Goal: Transaction & Acquisition: Purchase product/service

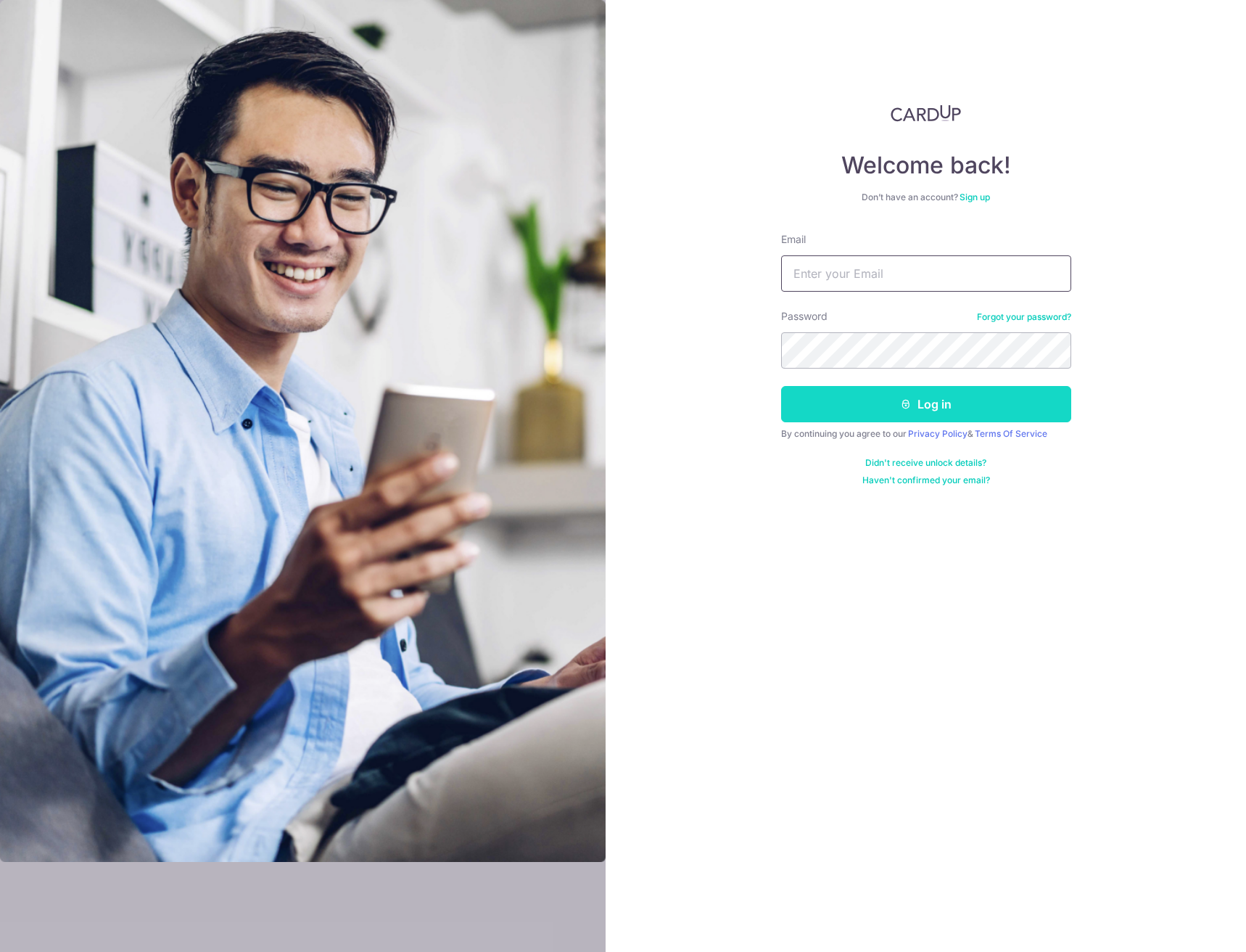
type input "[EMAIL_ADDRESS][DOMAIN_NAME]"
click at [1045, 403] on button "Log in" at bounding box center [926, 404] width 290 height 36
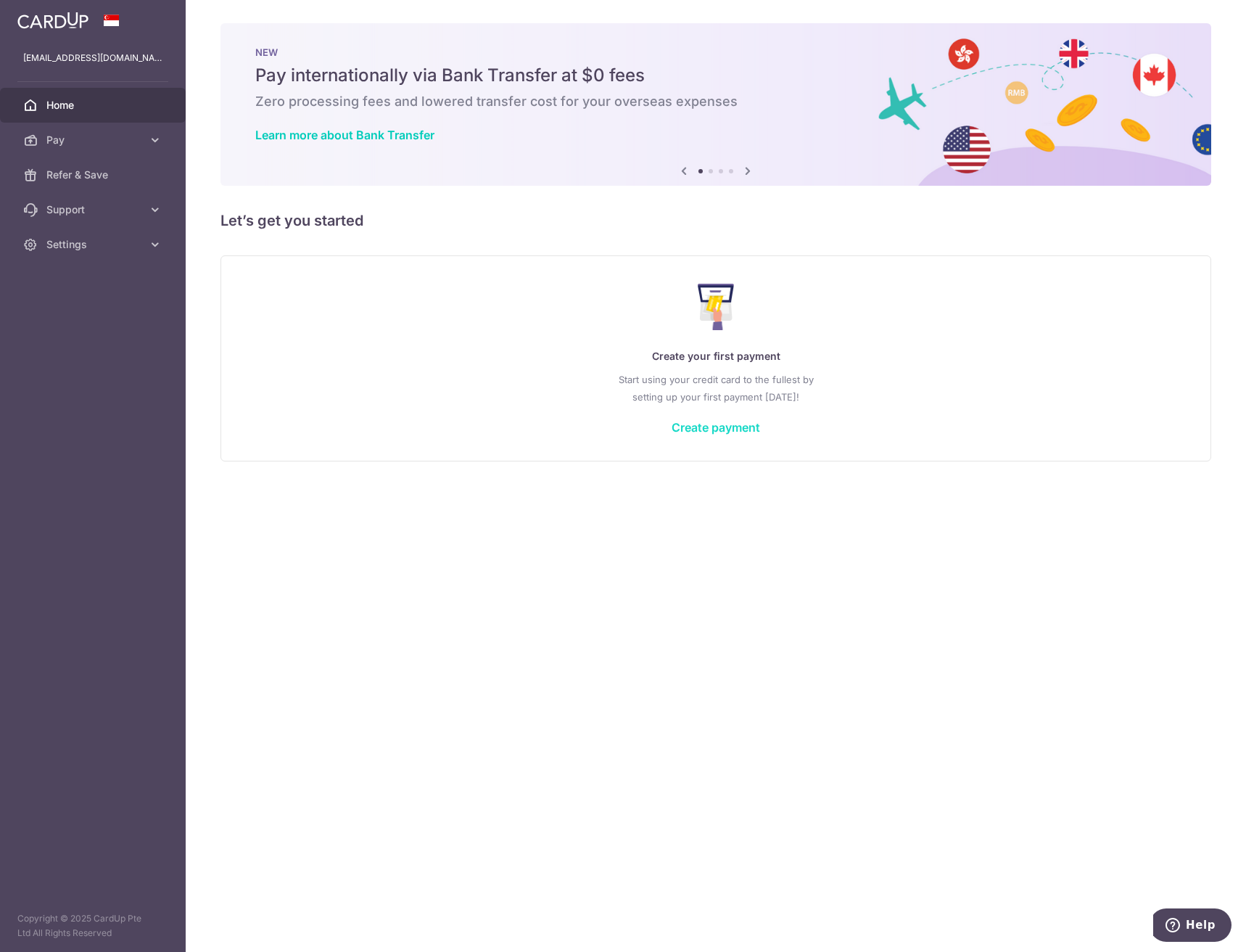
click at [734, 426] on link "Create payment" at bounding box center [716, 427] width 88 height 14
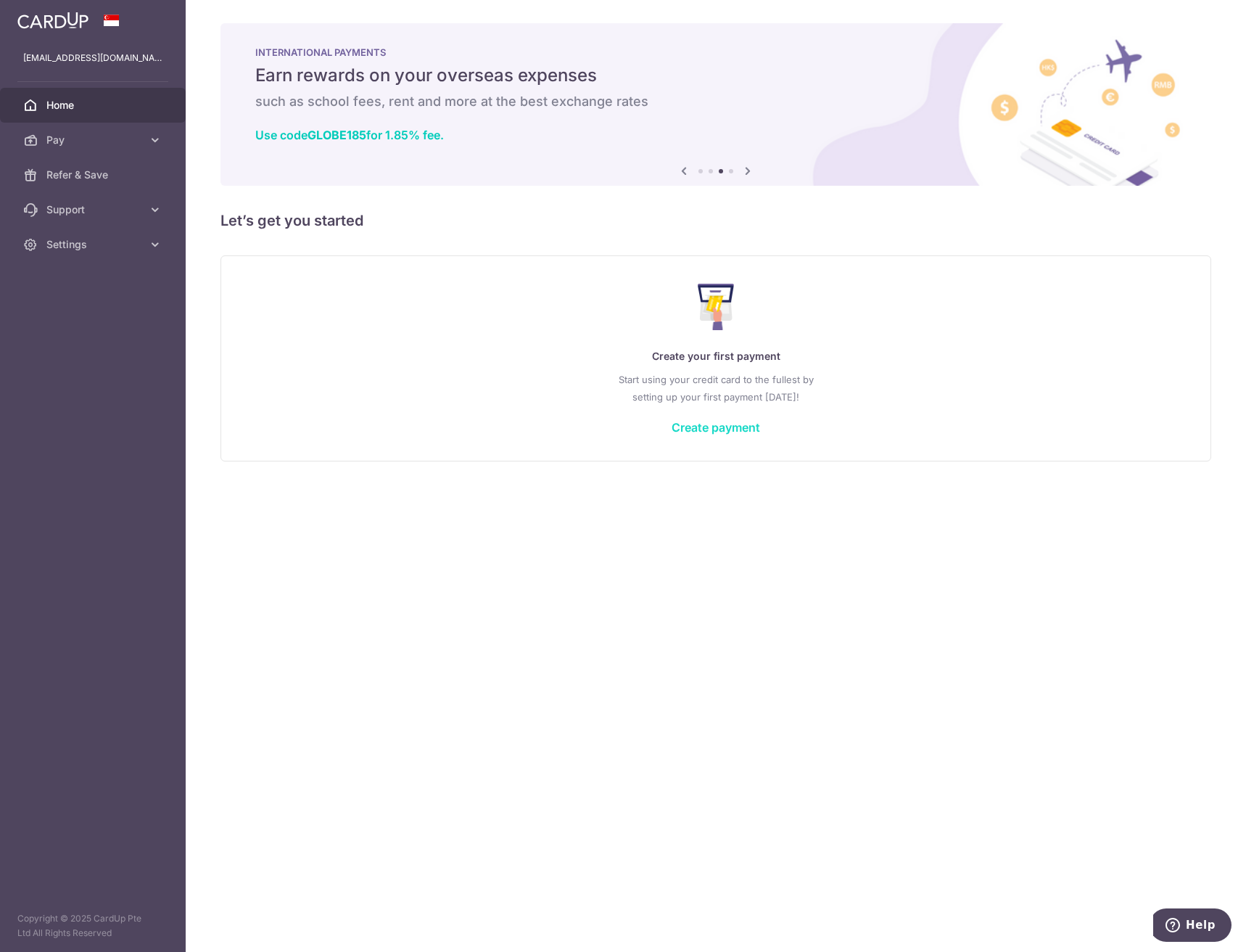
click at [725, 423] on link "Create payment" at bounding box center [716, 427] width 88 height 14
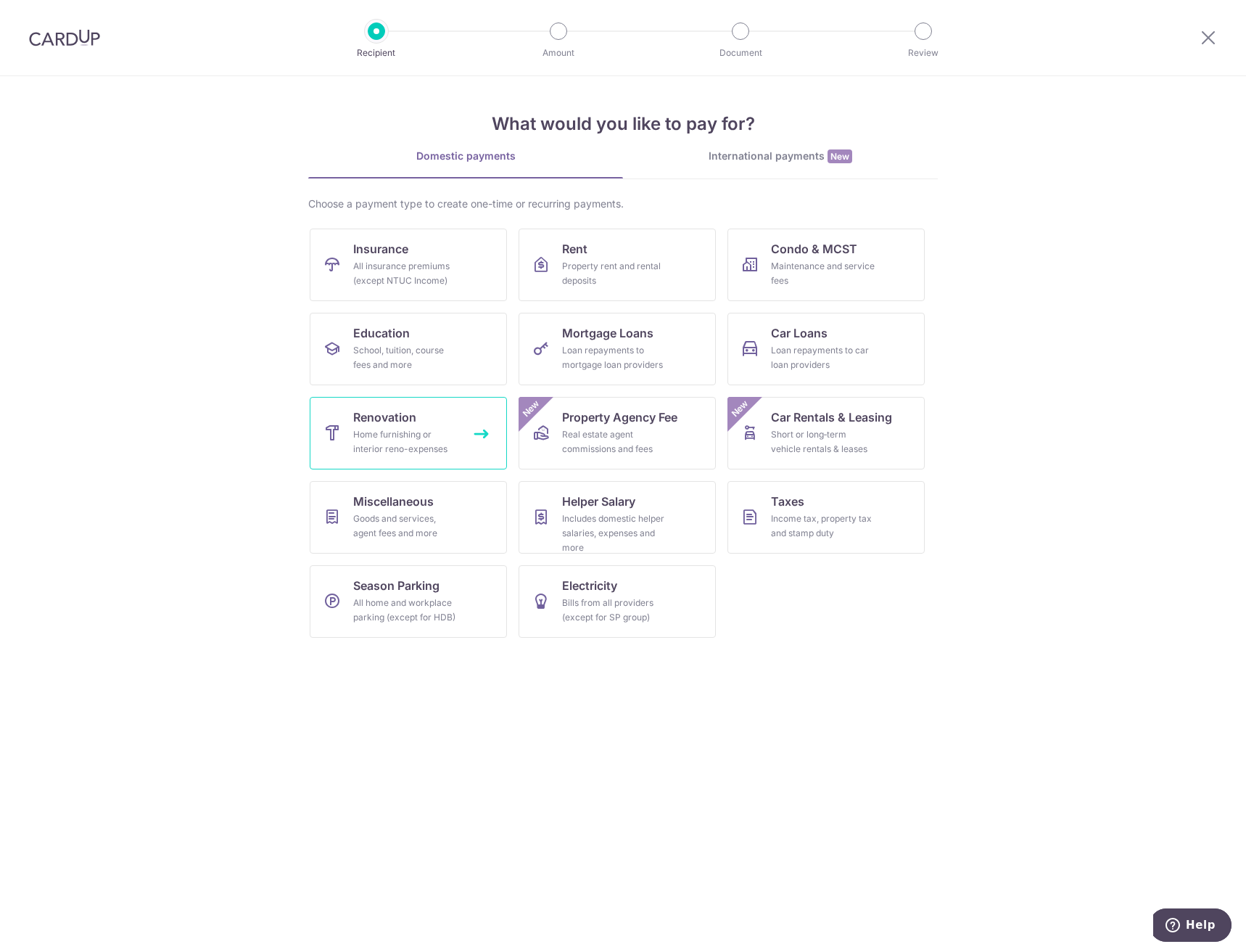
click at [434, 452] on div "Home furnishing or interior reno-expenses" at bounding box center [405, 441] width 104 height 29
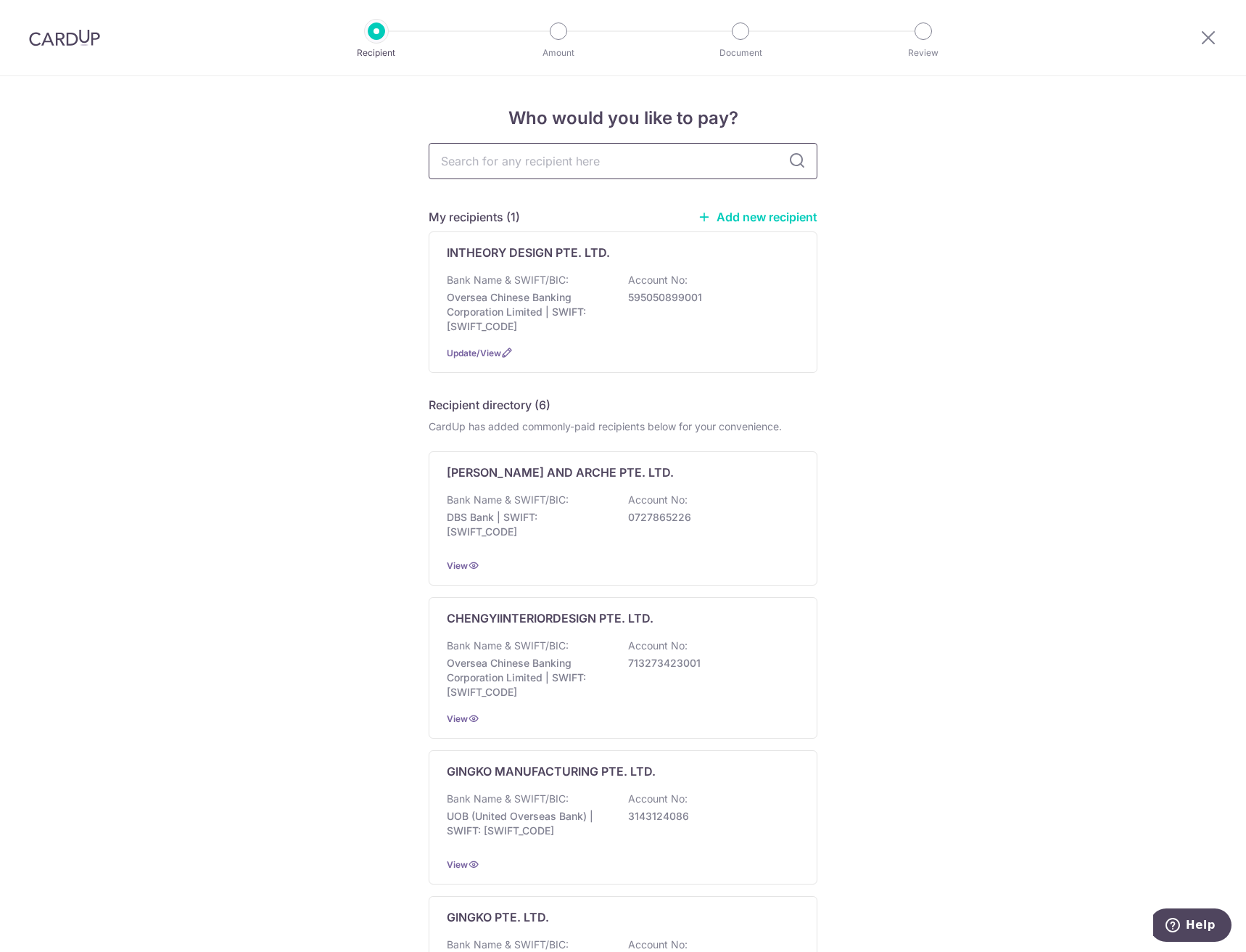
click at [515, 166] on input "text" at bounding box center [623, 161] width 388 height 36
click at [485, 148] on input "text" at bounding box center [623, 161] width 388 height 36
type input "comfort cool"
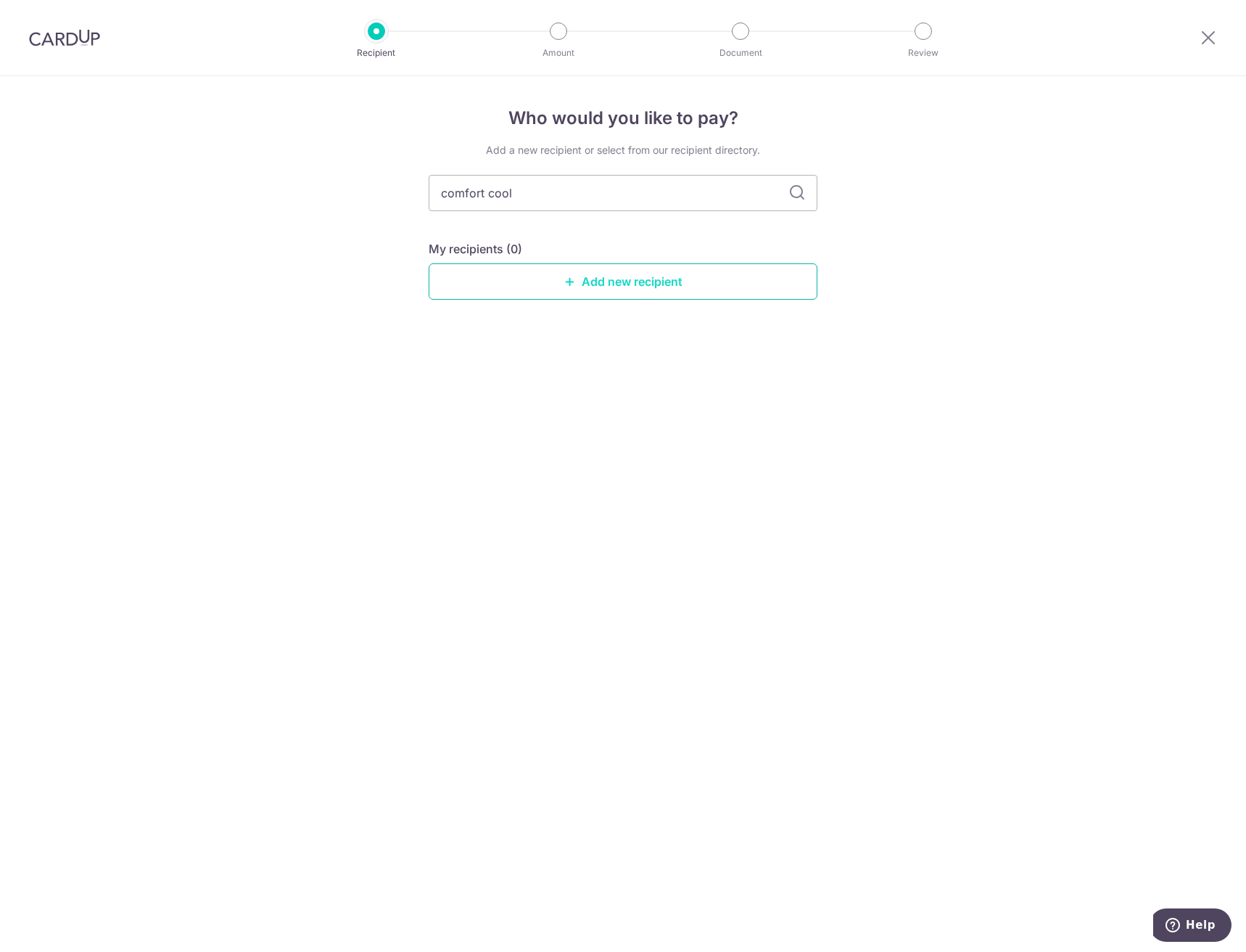
click at [603, 274] on link "Add new recipient" at bounding box center [623, 281] width 388 height 36
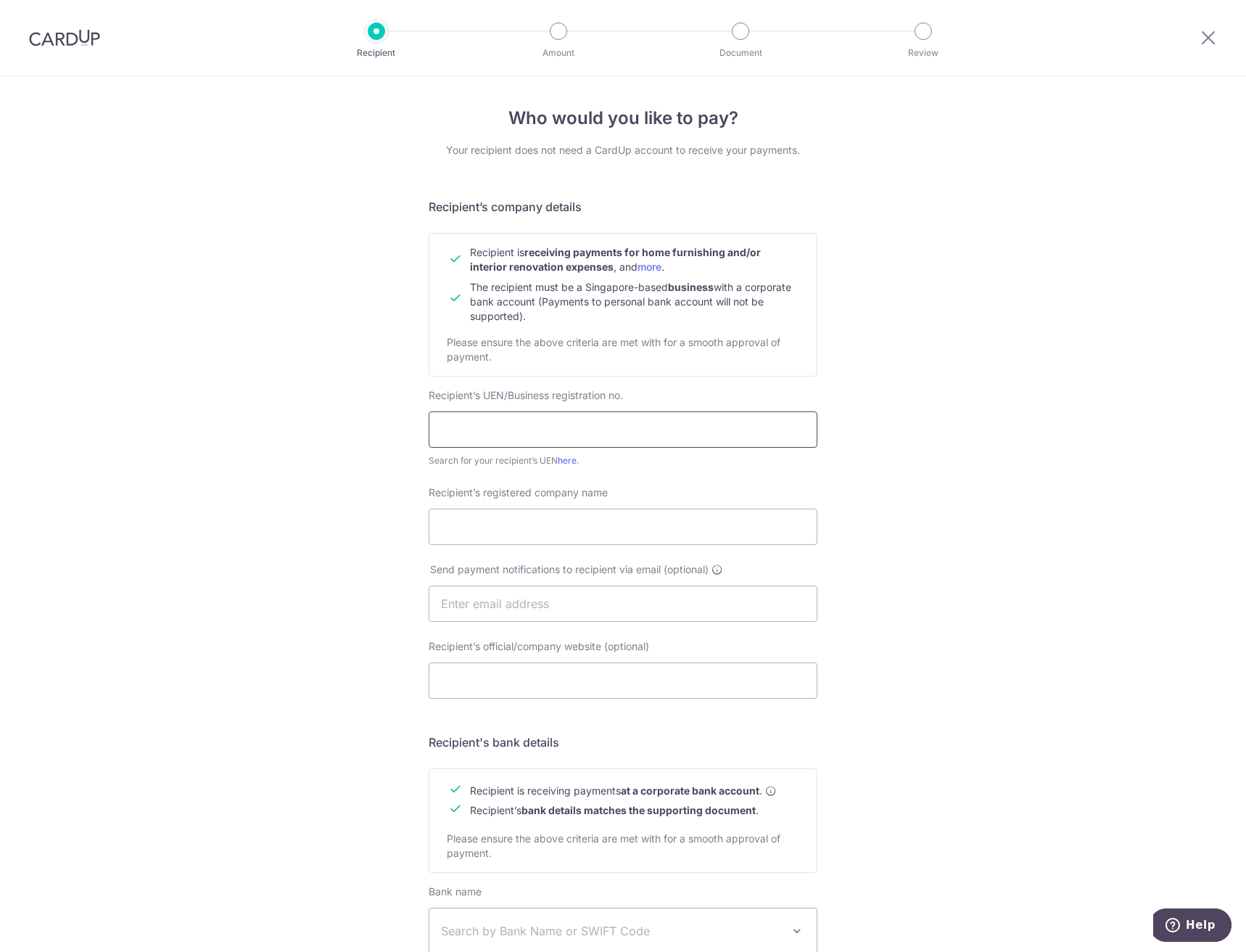
click at [542, 434] on input "text" at bounding box center [623, 429] width 388 height 36
paste input "202231232R"
type input "202231232R"
click at [543, 529] on input "Recipient’s registered company name" at bounding box center [623, 527] width 388 height 36
type input "COMFORT COOL AIRCON PTE. LTD."
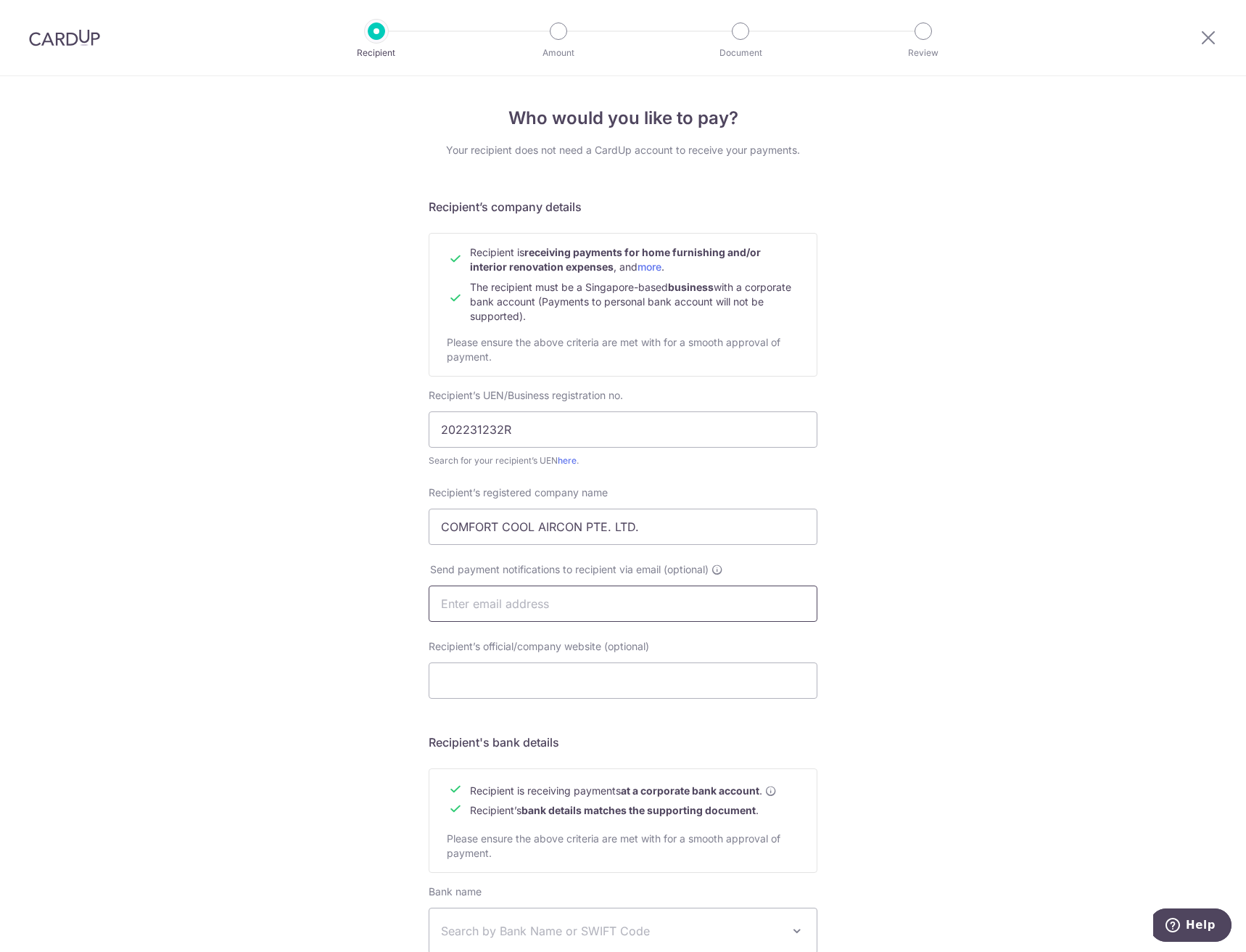
click at [524, 608] on input "text" at bounding box center [623, 603] width 388 height 36
click at [431, 675] on input "Recipient’s official/company website (optional)" at bounding box center [623, 681] width 388 height 36
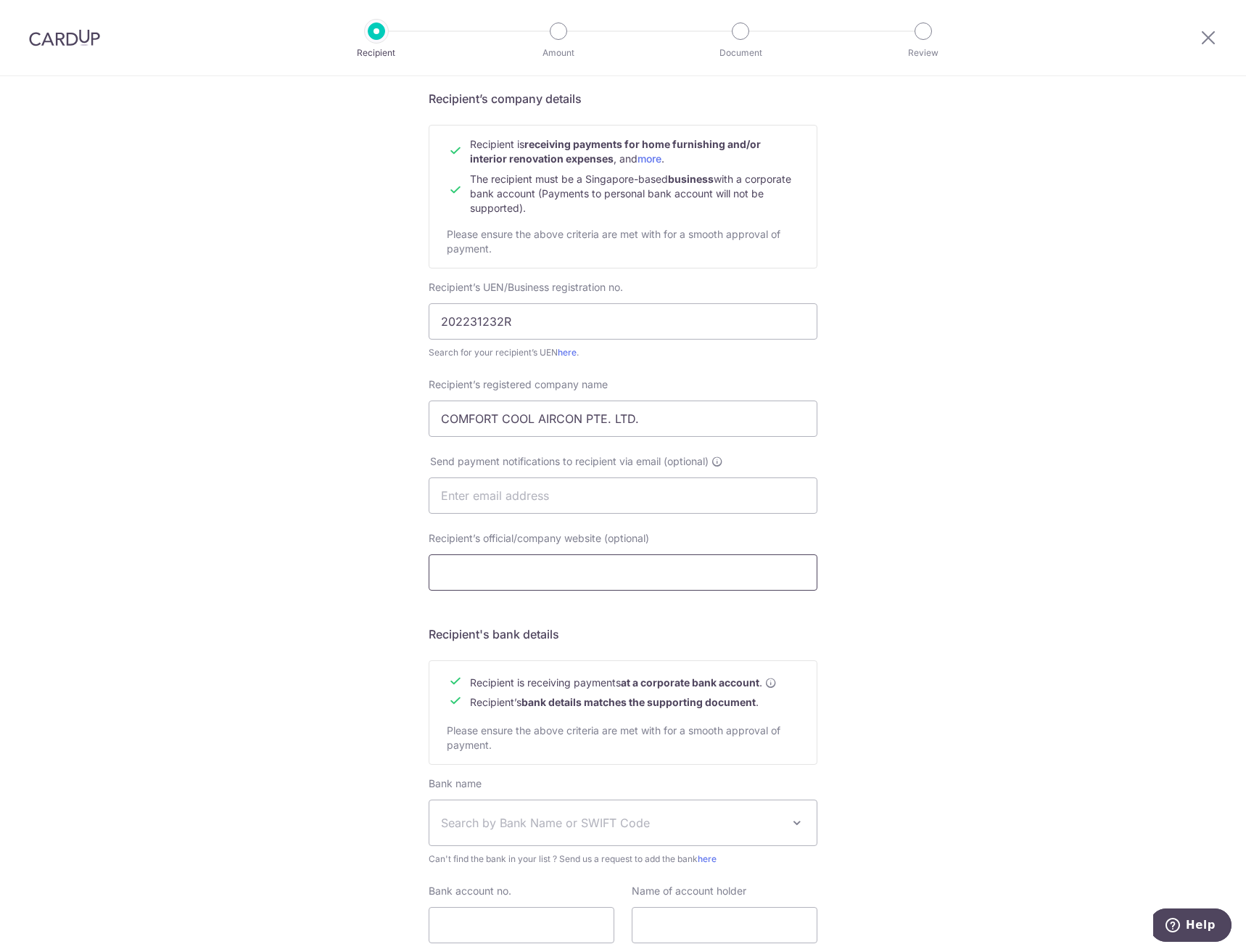
scroll to position [216, 0]
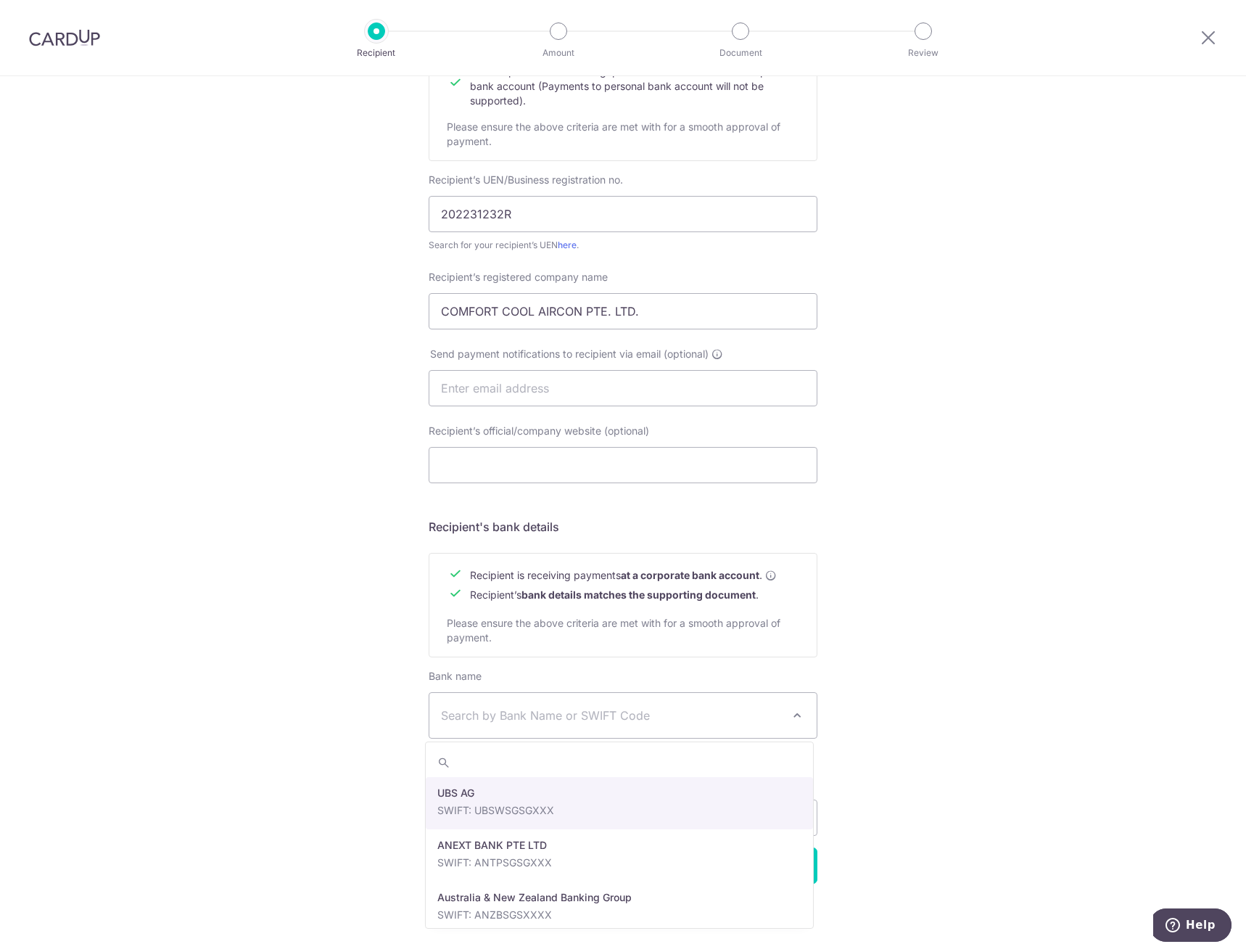
click at [509, 726] on span "Search by Bank Name or SWIFT Code" at bounding box center [623, 716] width 387 height 45
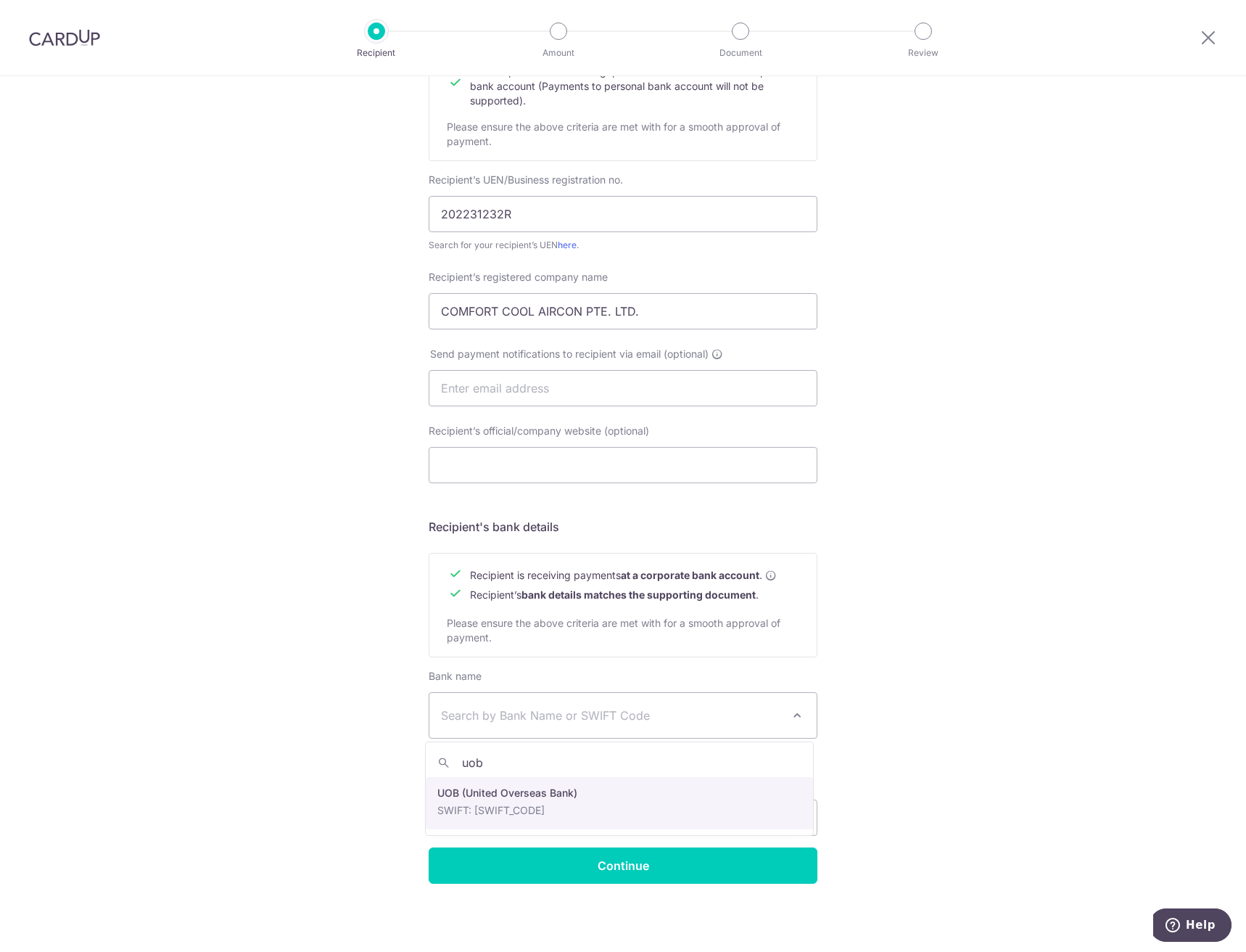
type input "uob"
select select "18"
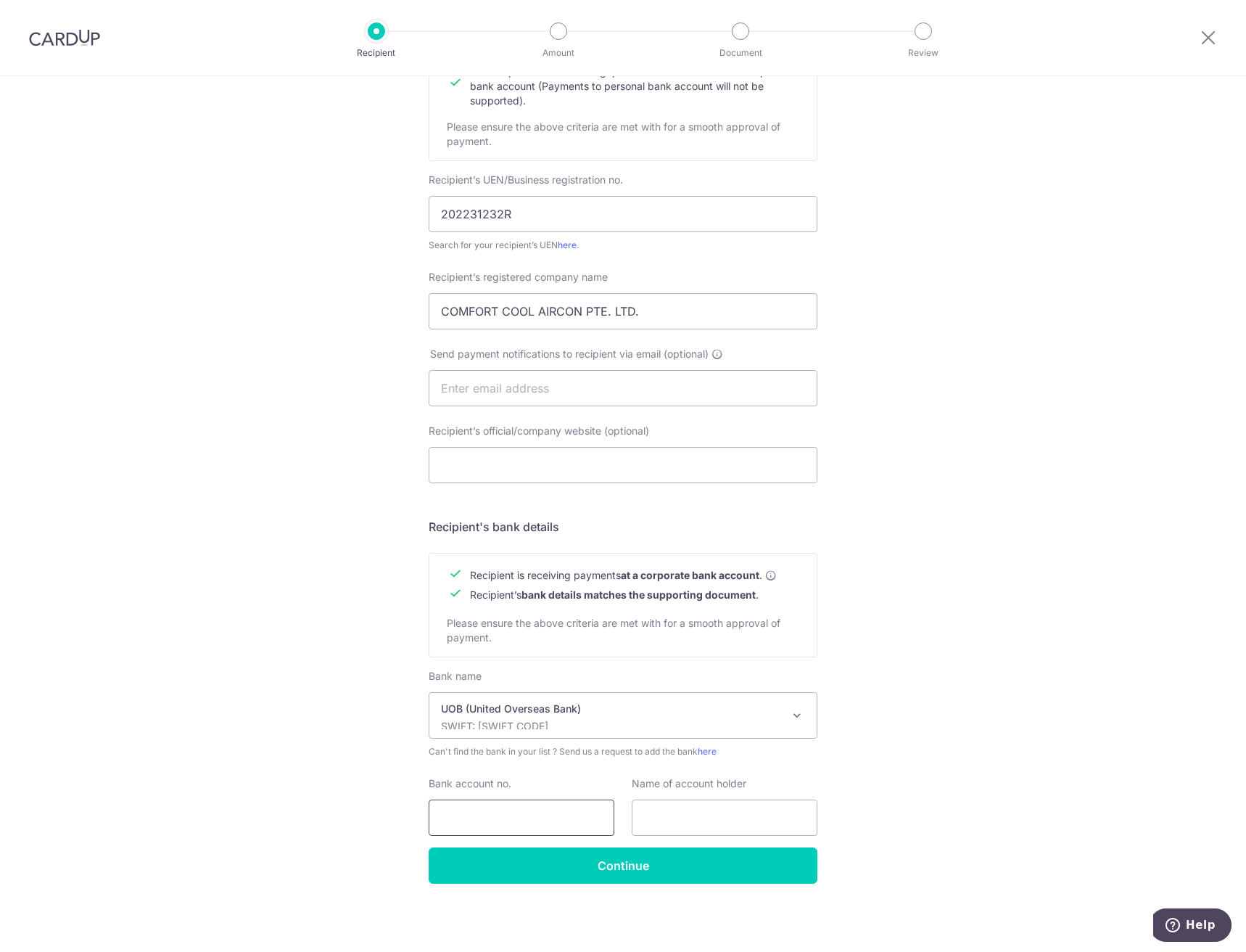
click at [506, 807] on input "Bank account no." at bounding box center [521, 817] width 186 height 36
paste input "769-330-326-9"
type input "7693303269"
click at [565, 316] on input "COMFORT COOL AIRCON PTE. LTD." at bounding box center [623, 311] width 388 height 36
click at [763, 825] on input "text" at bounding box center [725, 817] width 186 height 36
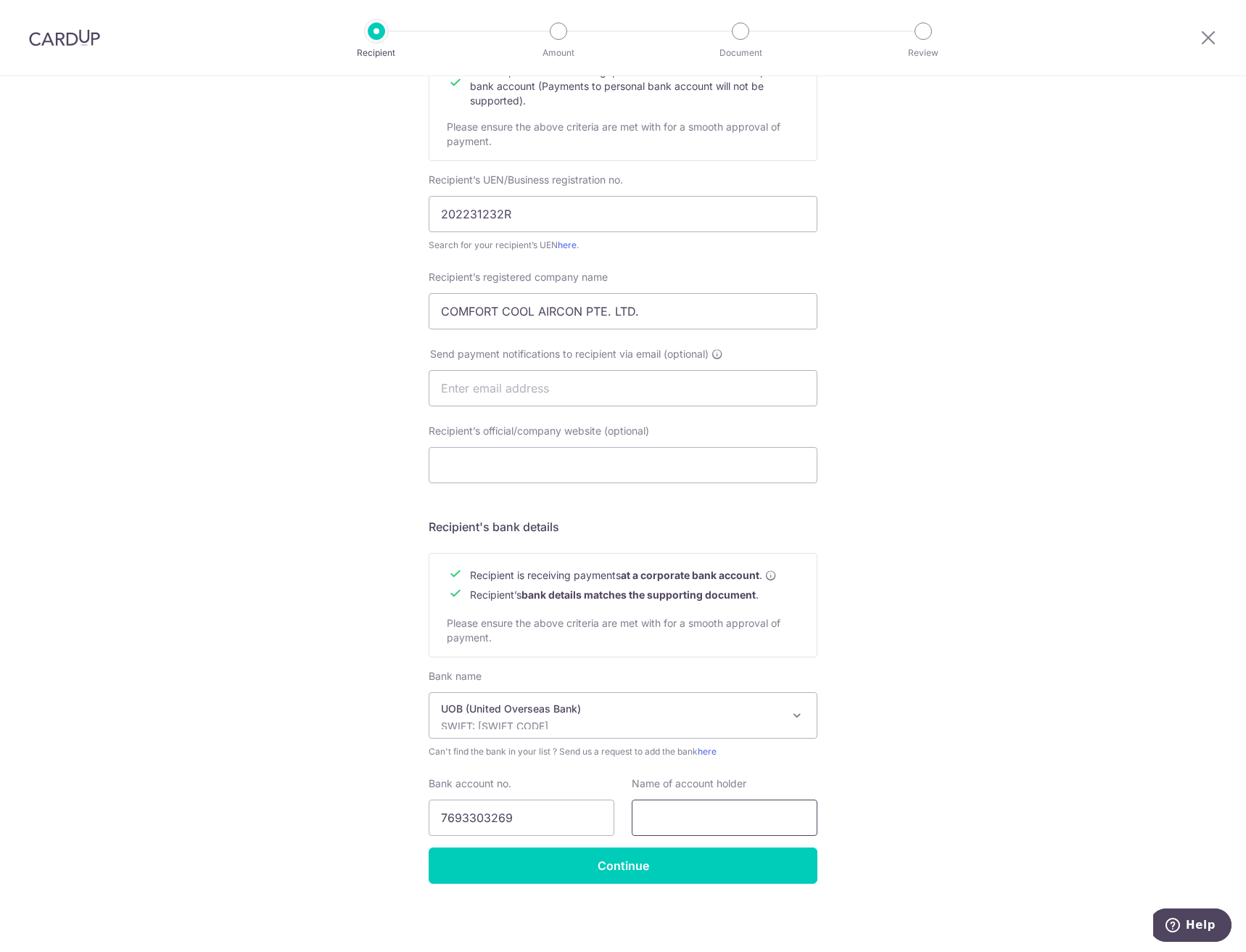
paste input "COMFORT COOL AIRCON PTE. LTD."
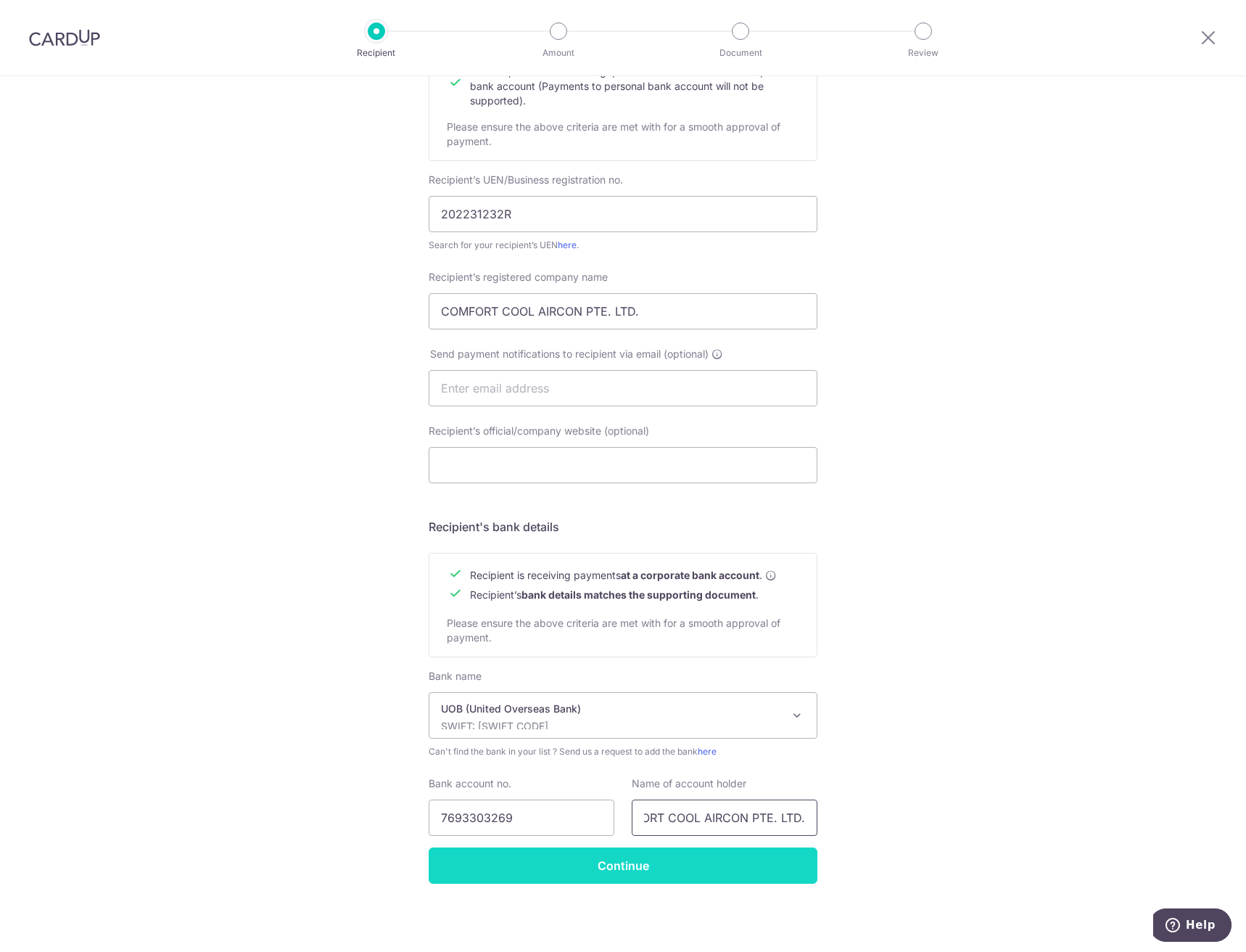
type input "COMFORT COOL AIRCON PTE. LTD."
click at [711, 867] on input "Continue" at bounding box center [623, 865] width 388 height 36
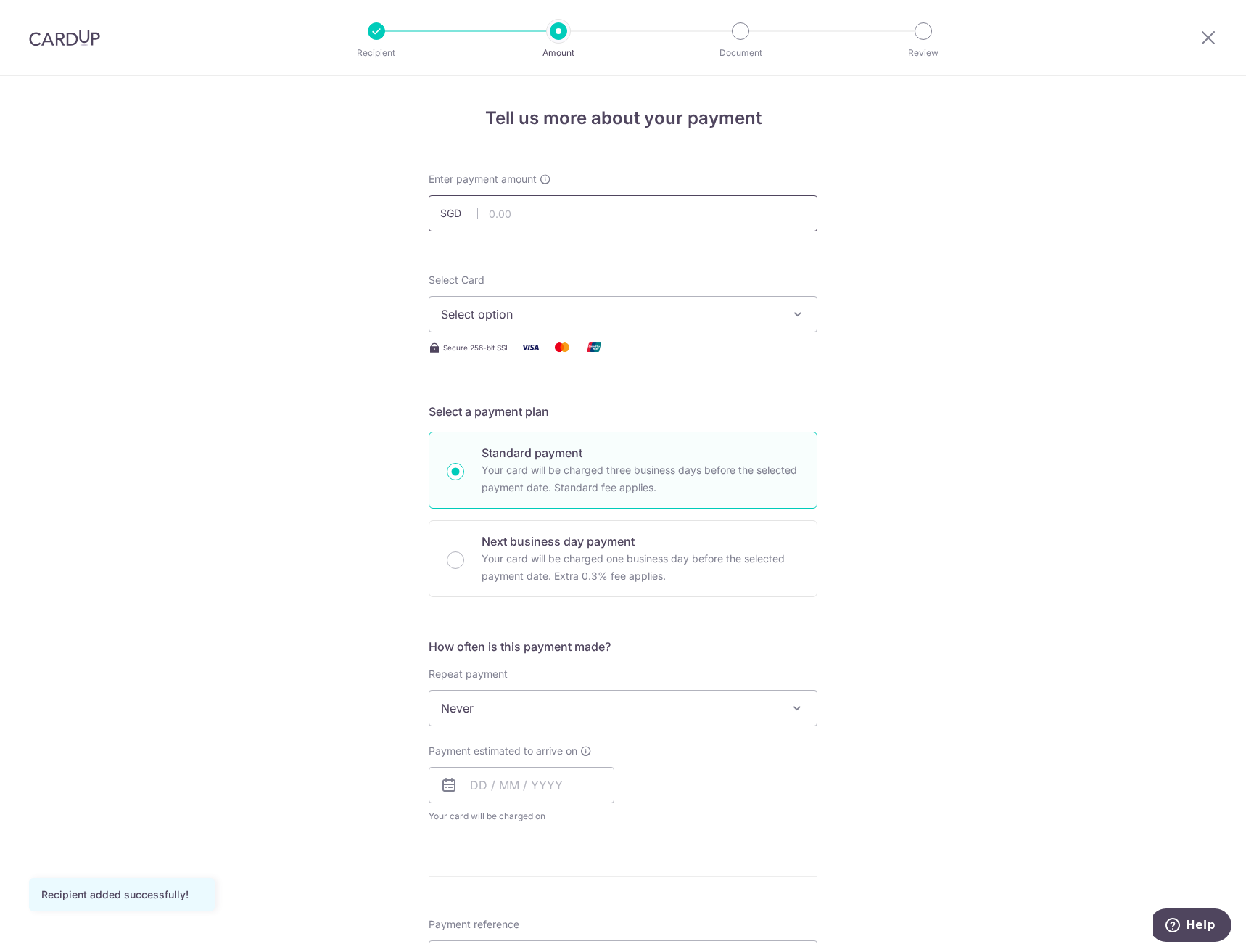
click at [544, 224] on input "text" at bounding box center [623, 213] width 388 height 36
click at [530, 787] on input "text" at bounding box center [521, 785] width 186 height 36
type input "3"
click at [571, 227] on input "text" at bounding box center [623, 213] width 388 height 36
type input "3,158.00"
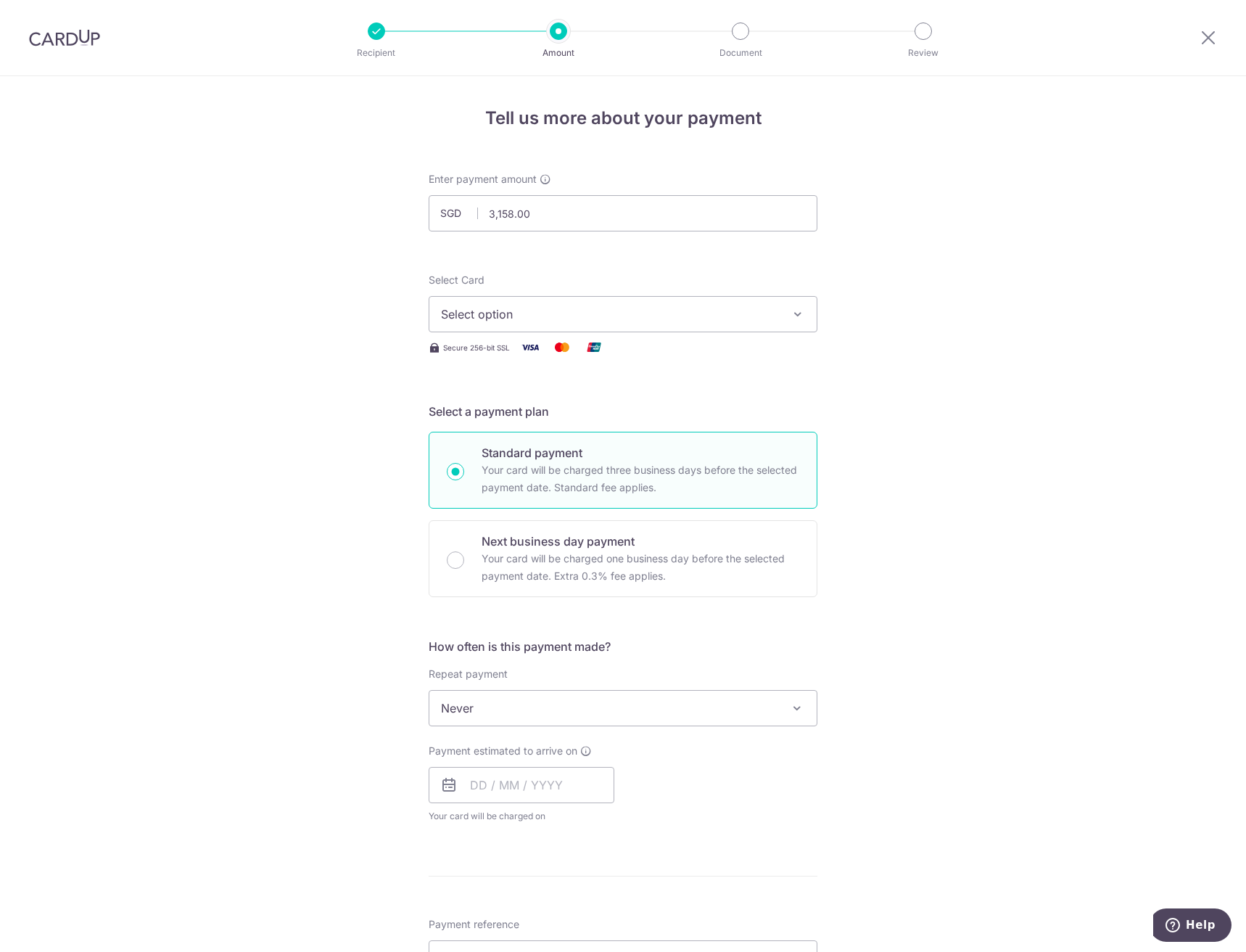
click at [1193, 441] on div "Tell us more about your payment Enter payment amount SGD 3,158.00 3158.00 Recip…" at bounding box center [623, 781] width 1246 height 1410
click at [559, 798] on input "text" at bounding box center [521, 785] width 186 height 36
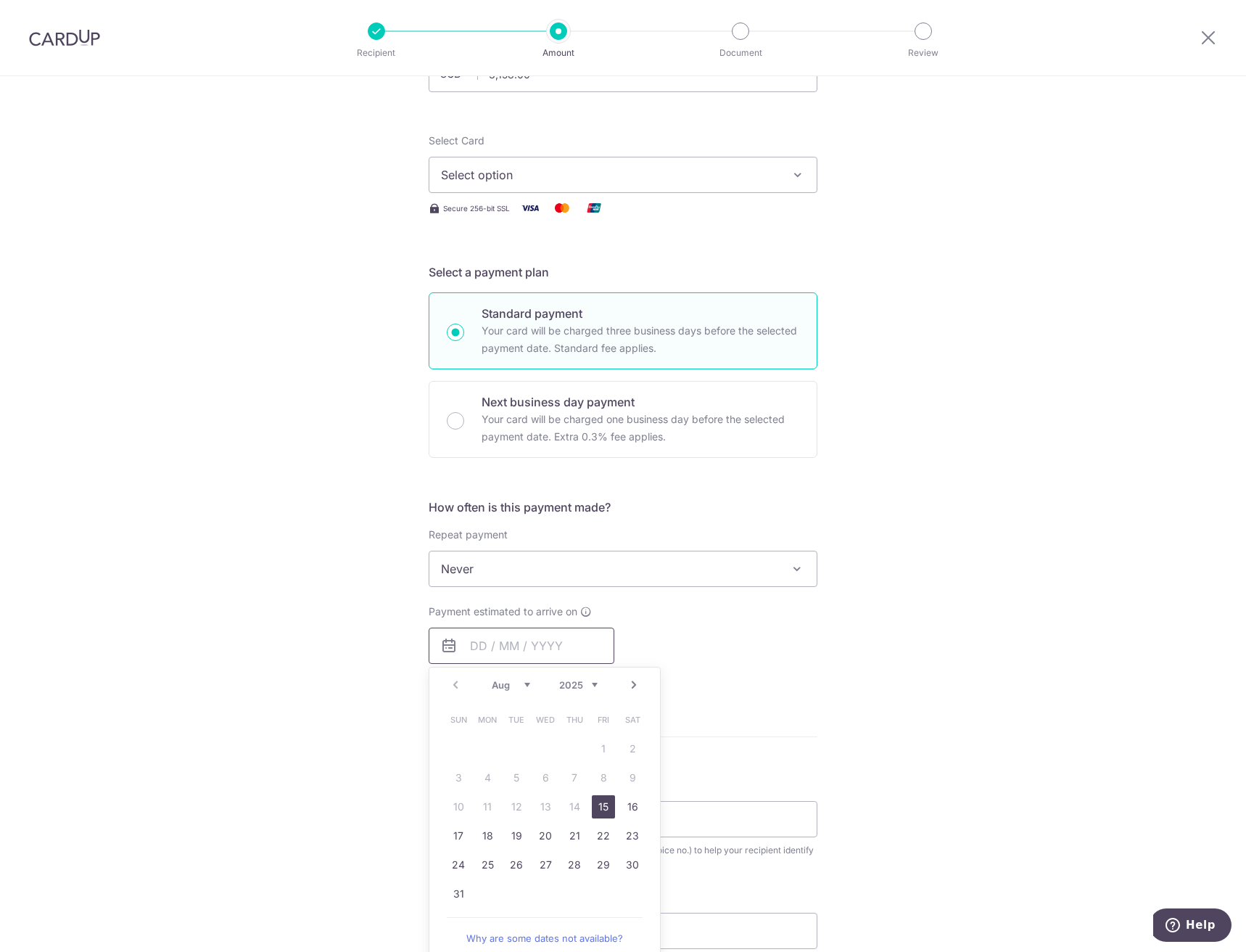
scroll to position [145, 0]
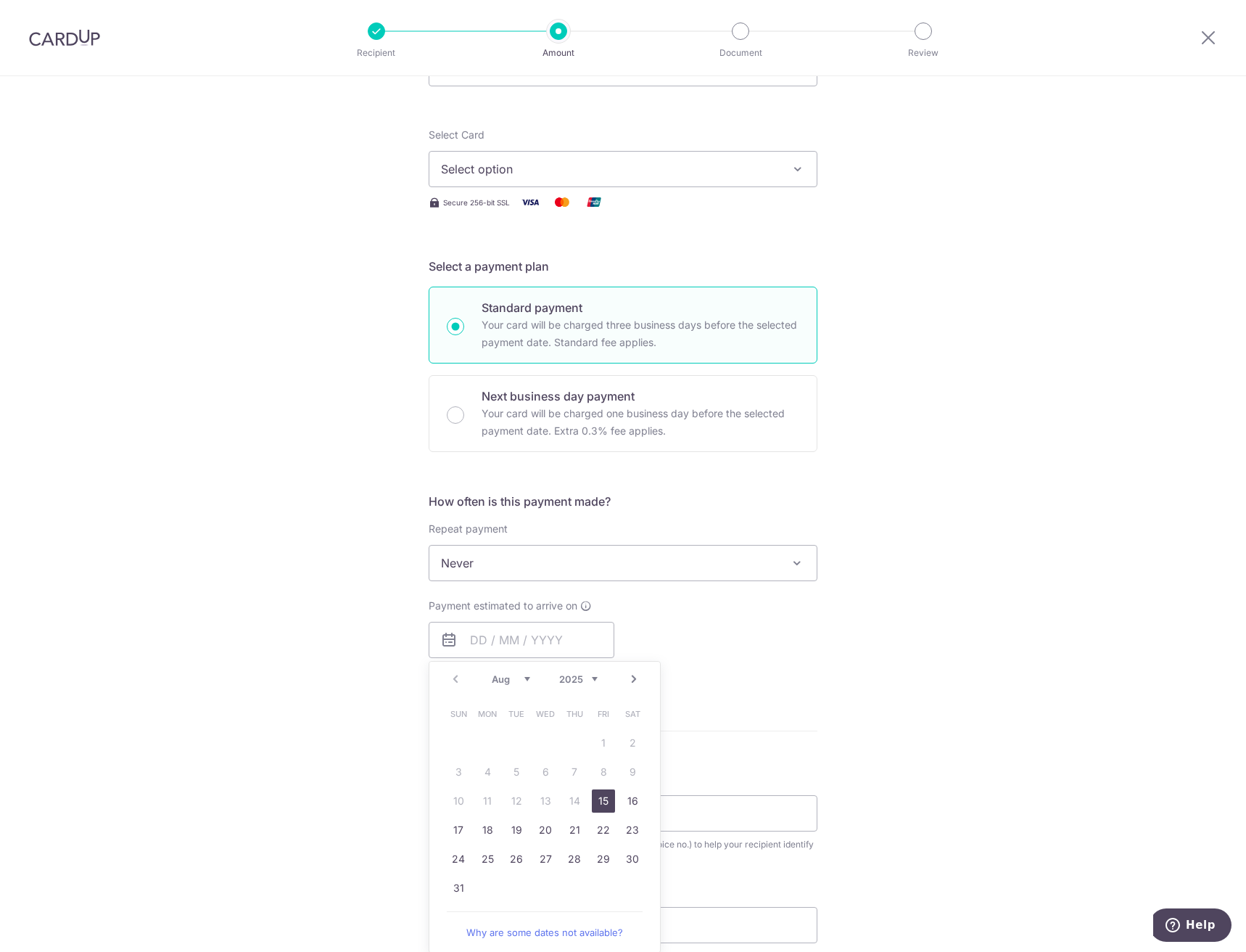
click at [601, 805] on link "15" at bounding box center [603, 801] width 23 height 23
type input "[DATE]"
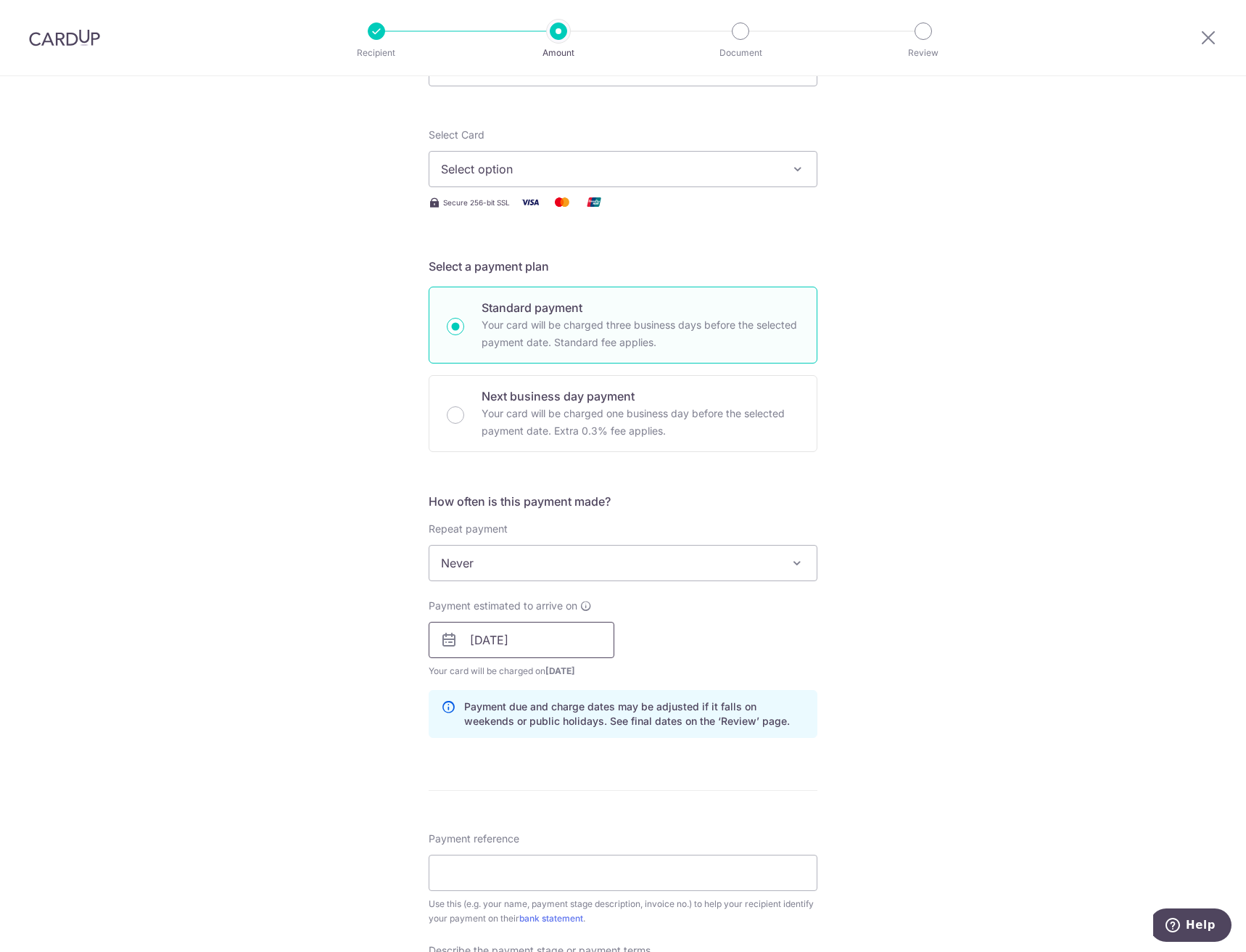
click at [566, 648] on input "[DATE]" at bounding box center [521, 639] width 186 height 36
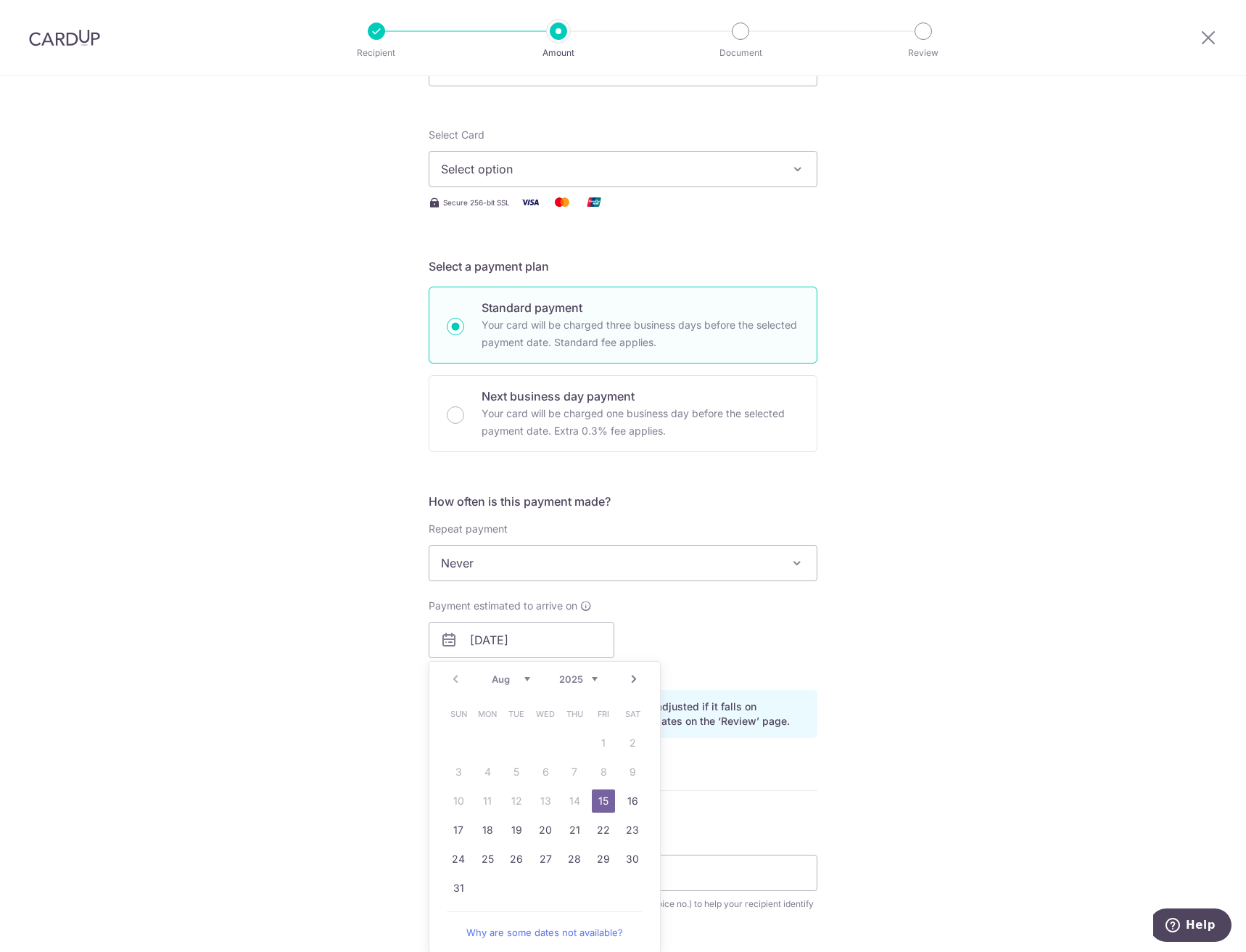
click at [597, 799] on link "15" at bounding box center [603, 801] width 23 height 23
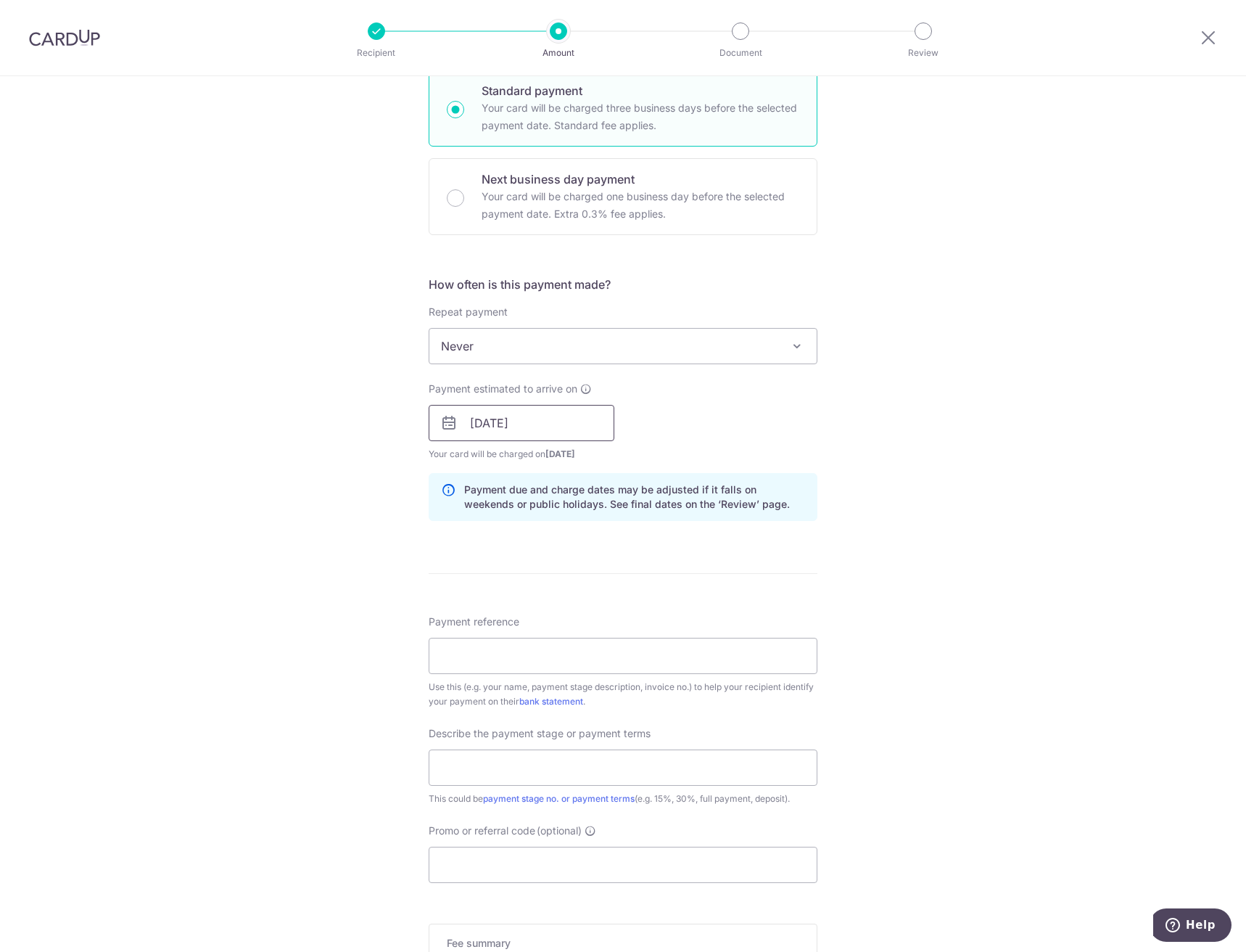
scroll to position [362, 0]
click at [534, 653] on input "Payment reference" at bounding box center [623, 654] width 388 height 36
paste input "CCAC2025-389"
type input "CCAC2025-389"
click at [643, 761] on input "text" at bounding box center [623, 767] width 388 height 36
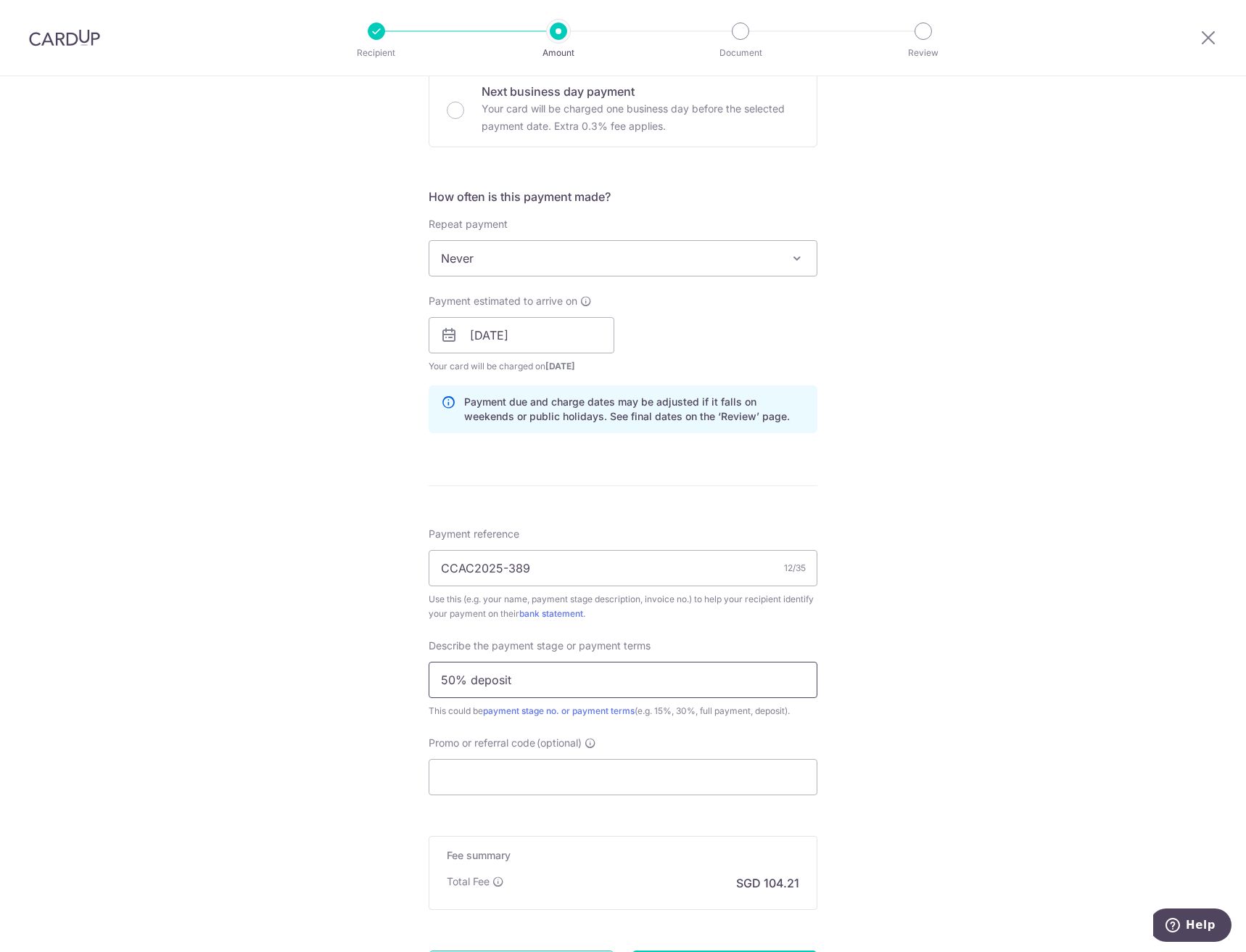
scroll to position [580, 0]
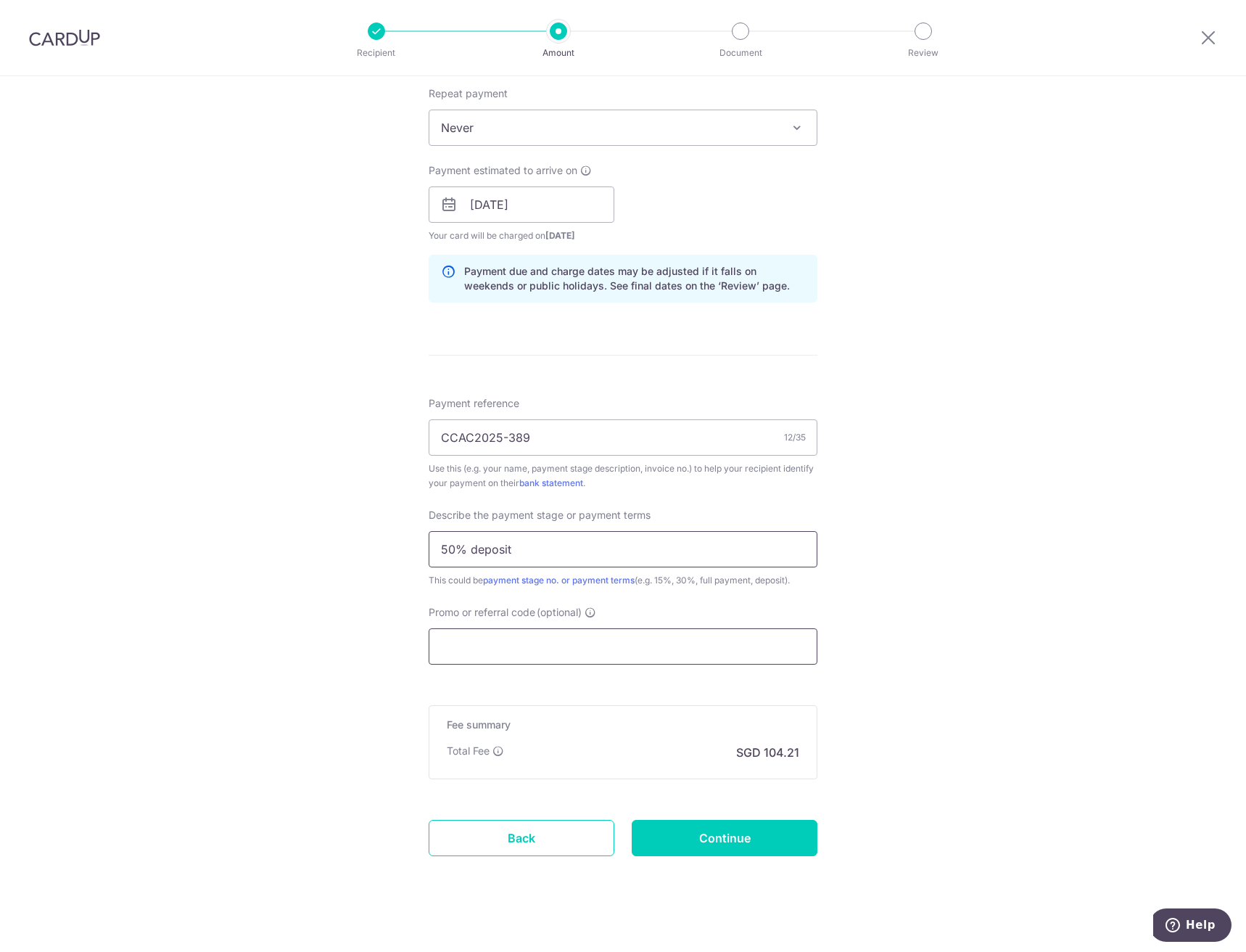
type input "50% deposit"
click at [478, 629] on input "Promo or referral code (optional)" at bounding box center [623, 646] width 388 height 36
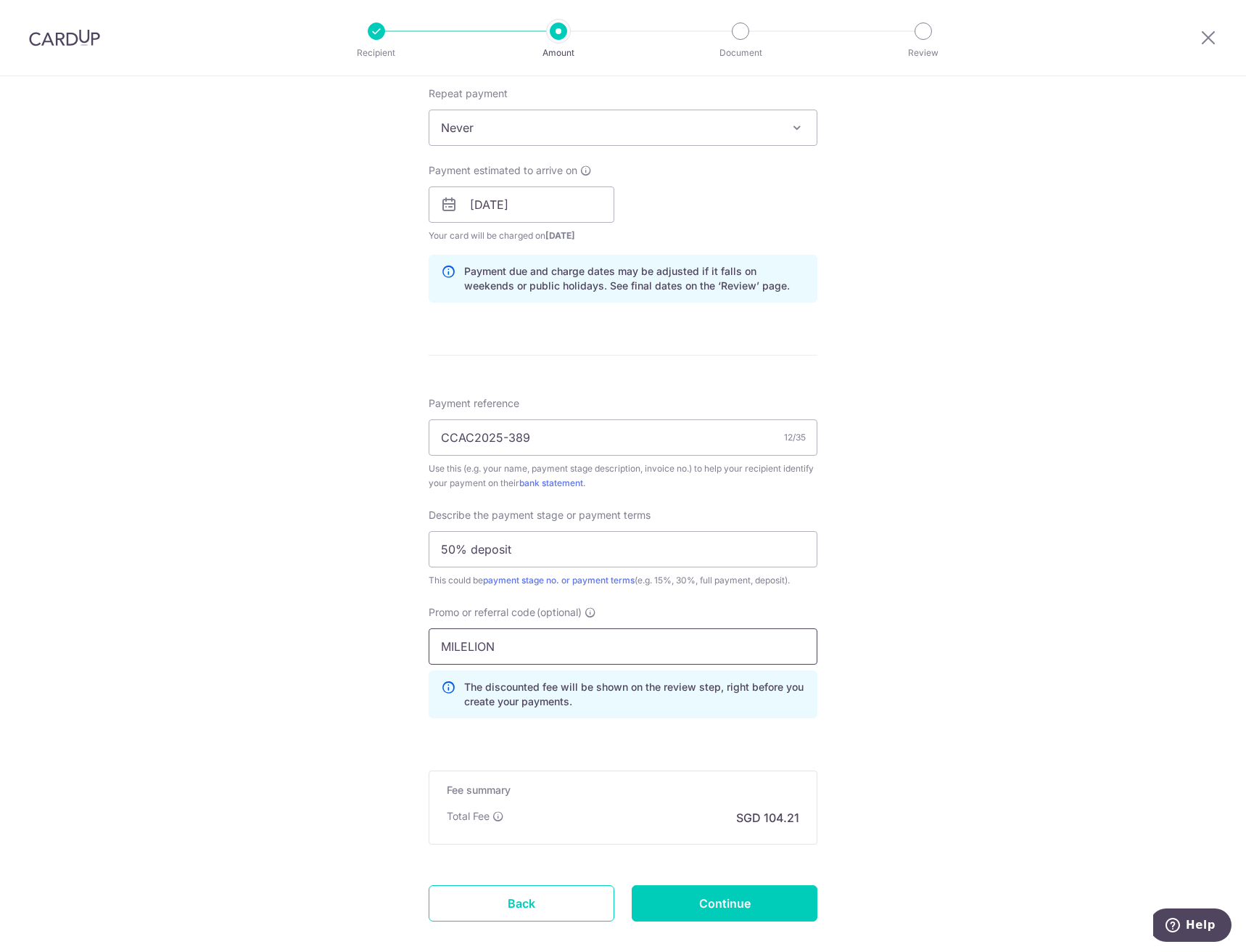
type input "MILELION"
click at [952, 615] on div "Tell us more about your payment Enter payment amount SGD 3,158.00 3158.00 Recip…" at bounding box center [623, 262] width 1246 height 1535
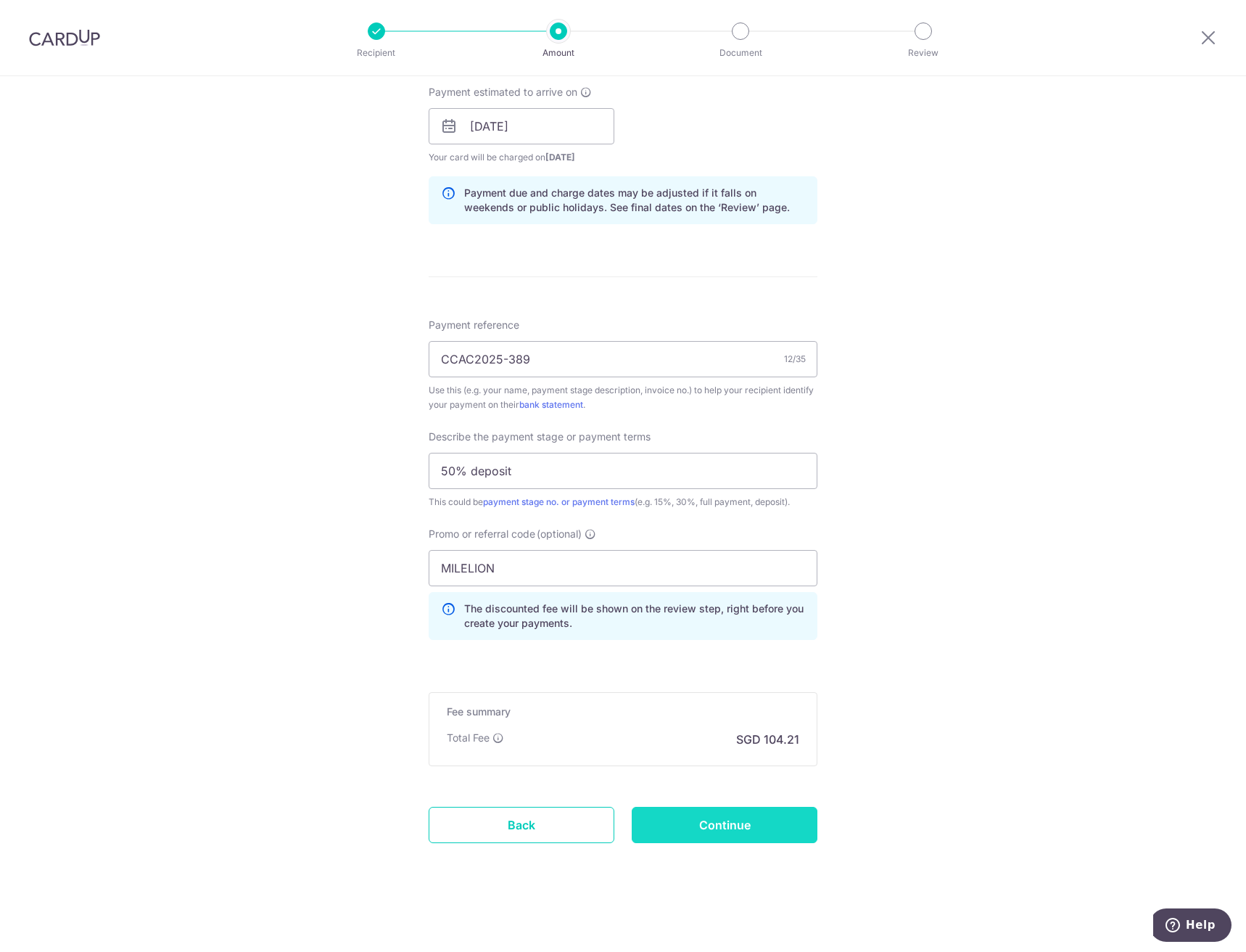
click at [759, 828] on input "Continue" at bounding box center [725, 824] width 186 height 36
type input "Create Schedule"
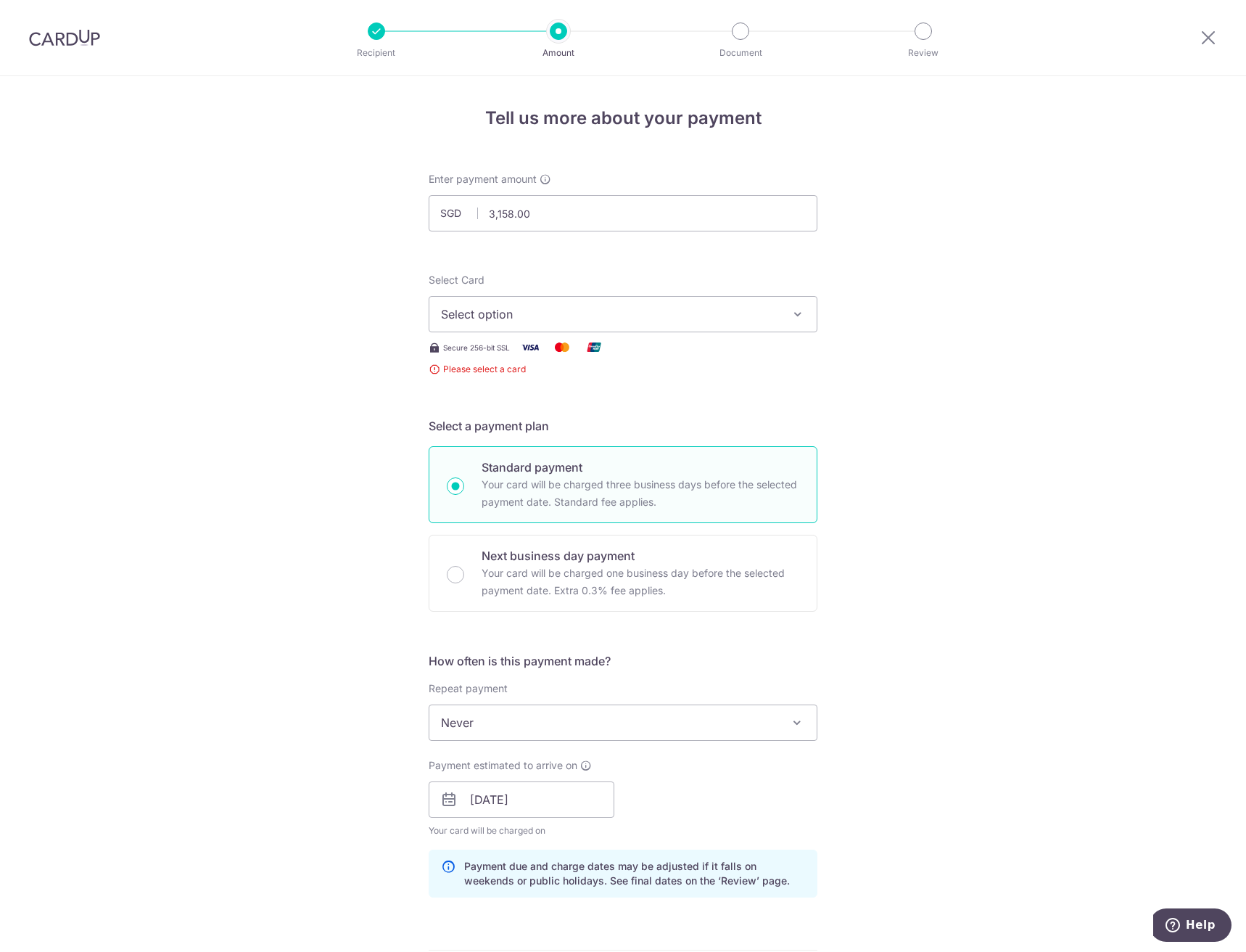
click at [554, 311] on span "Select option" at bounding box center [610, 314] width 338 height 17
click at [534, 355] on span "Add credit card" at bounding box center [636, 354] width 338 height 14
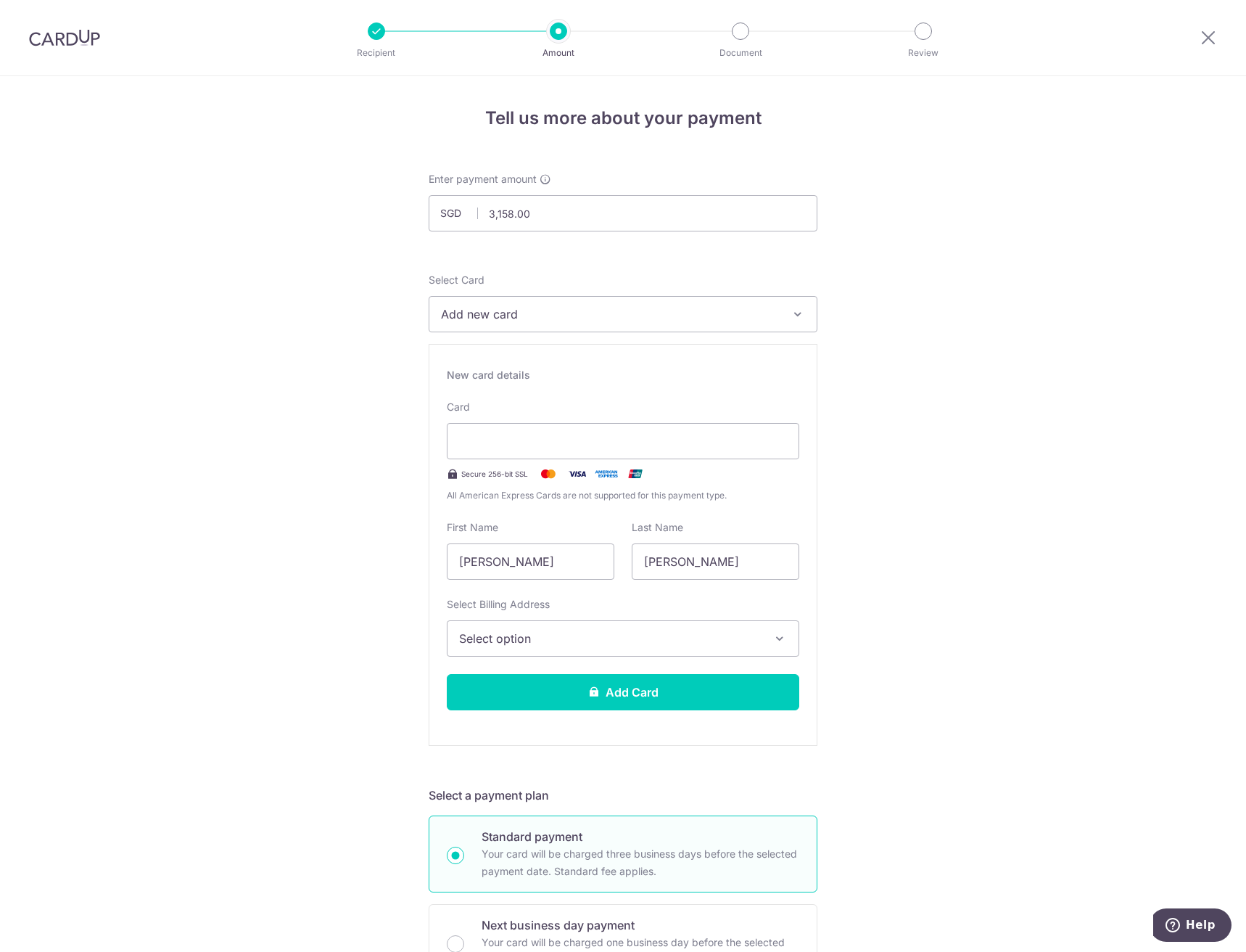
click at [552, 638] on span "Select option" at bounding box center [610, 637] width 302 height 17
click at [546, 678] on span "Add Billing Address" at bounding box center [636, 679] width 302 height 14
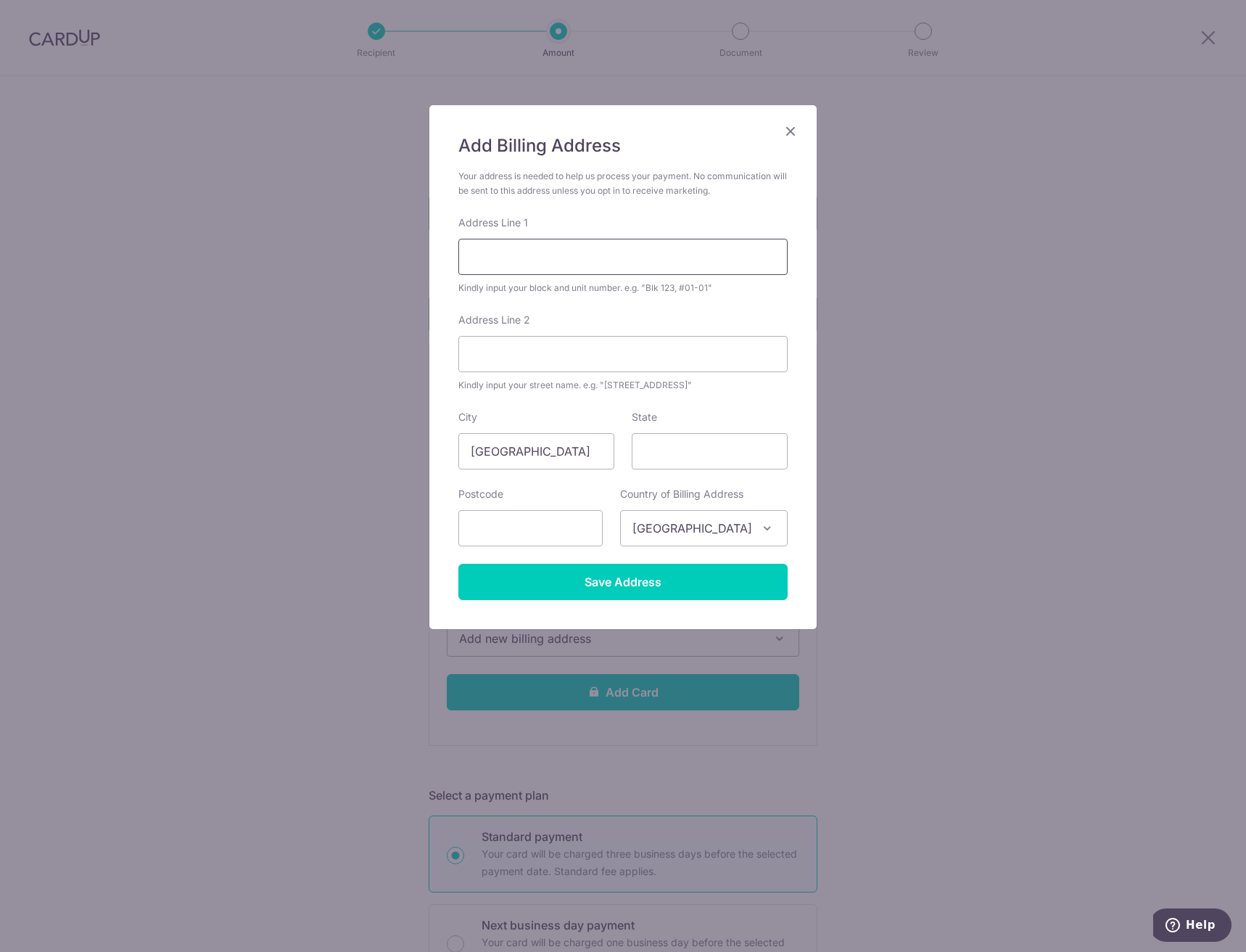
click at [595, 258] on input "Address Line 1" at bounding box center [623, 256] width 329 height 36
type input "Blk 510 Pasir Ris St 52, #03-151"
type input "#03-151"
type input "Singapore"
type input "510510"
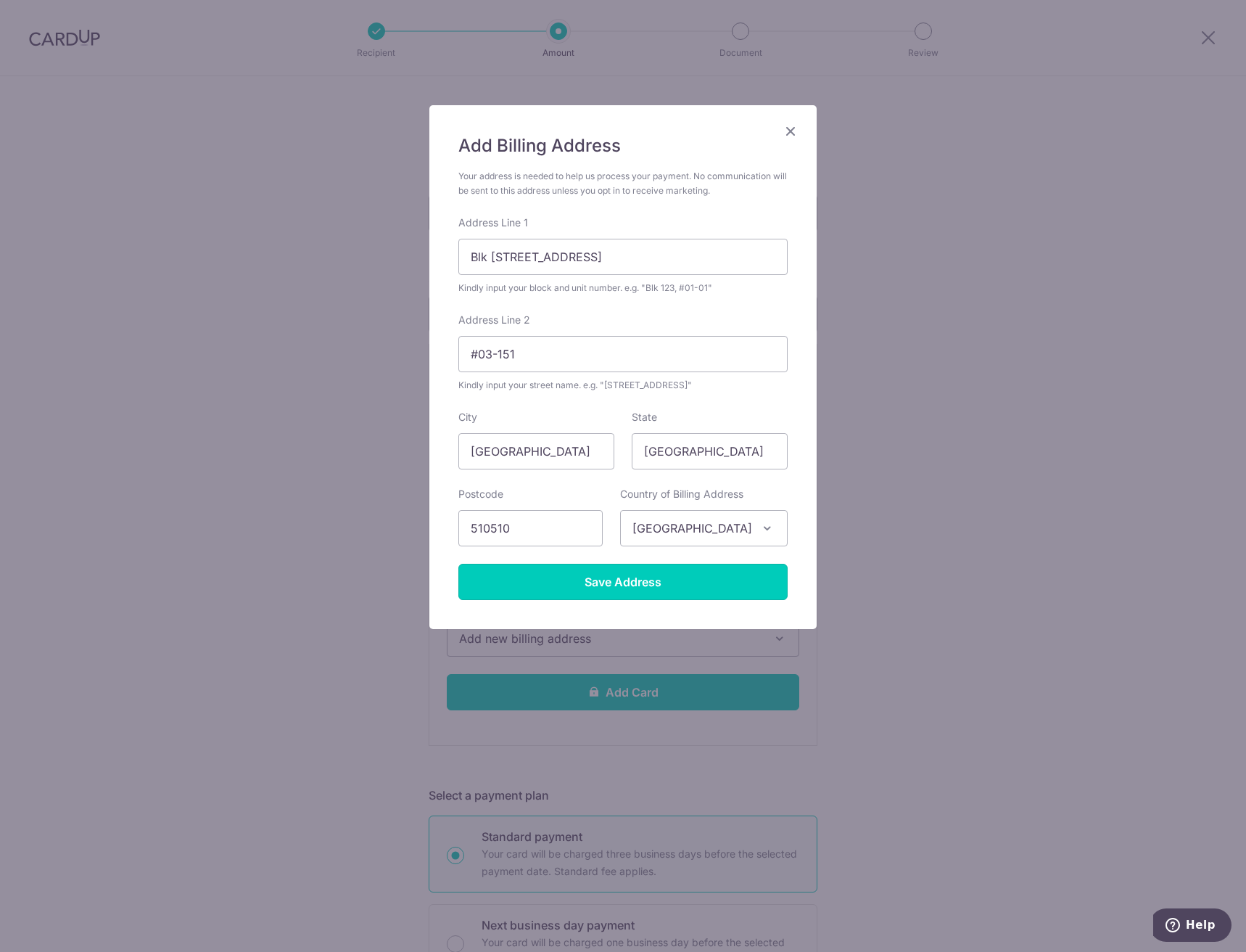
click at [684, 572] on input "Save Address" at bounding box center [623, 582] width 329 height 36
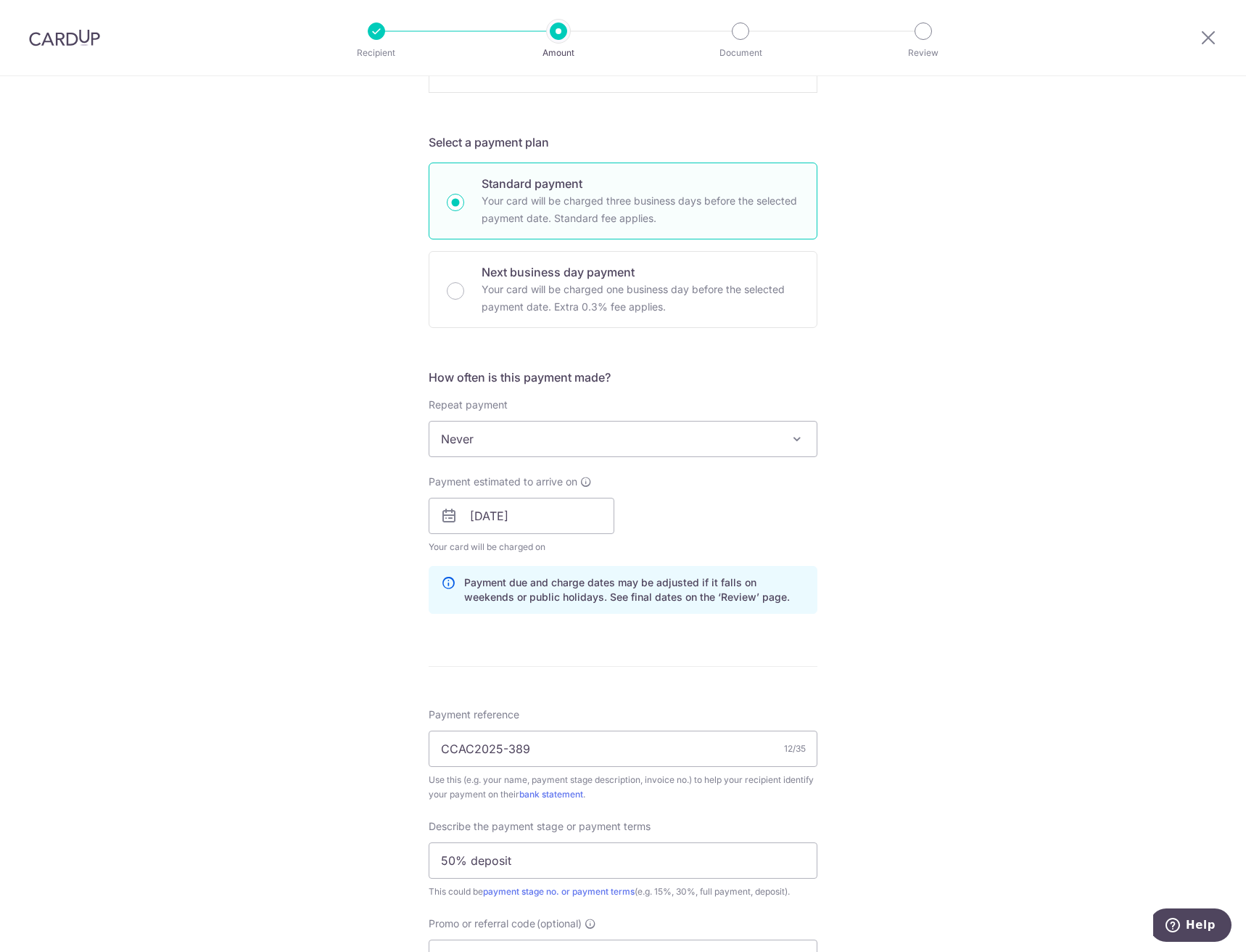
scroll to position [798, 0]
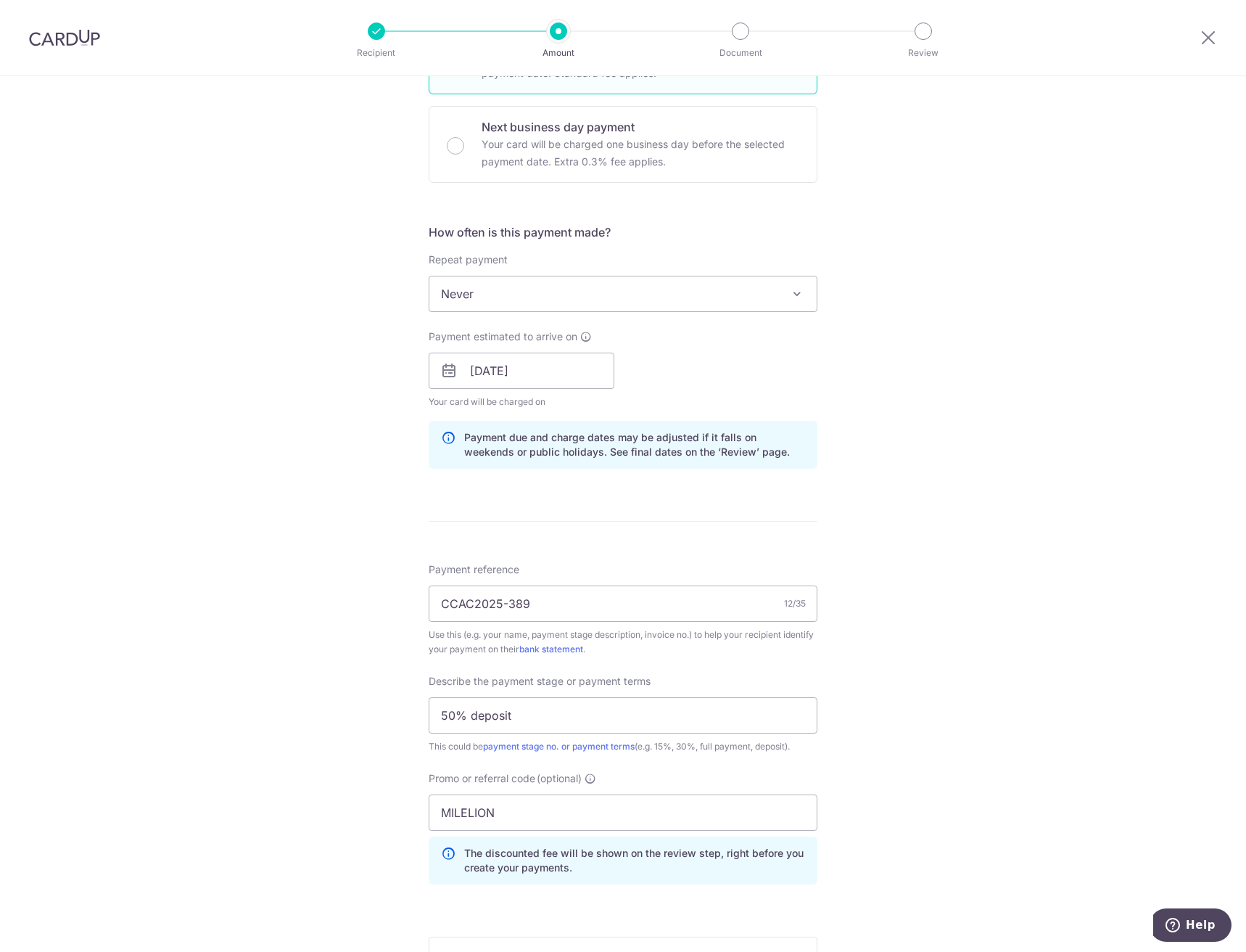
click at [672, 291] on span "Never" at bounding box center [623, 293] width 387 height 35
click at [666, 295] on span "Never" at bounding box center [623, 293] width 387 height 35
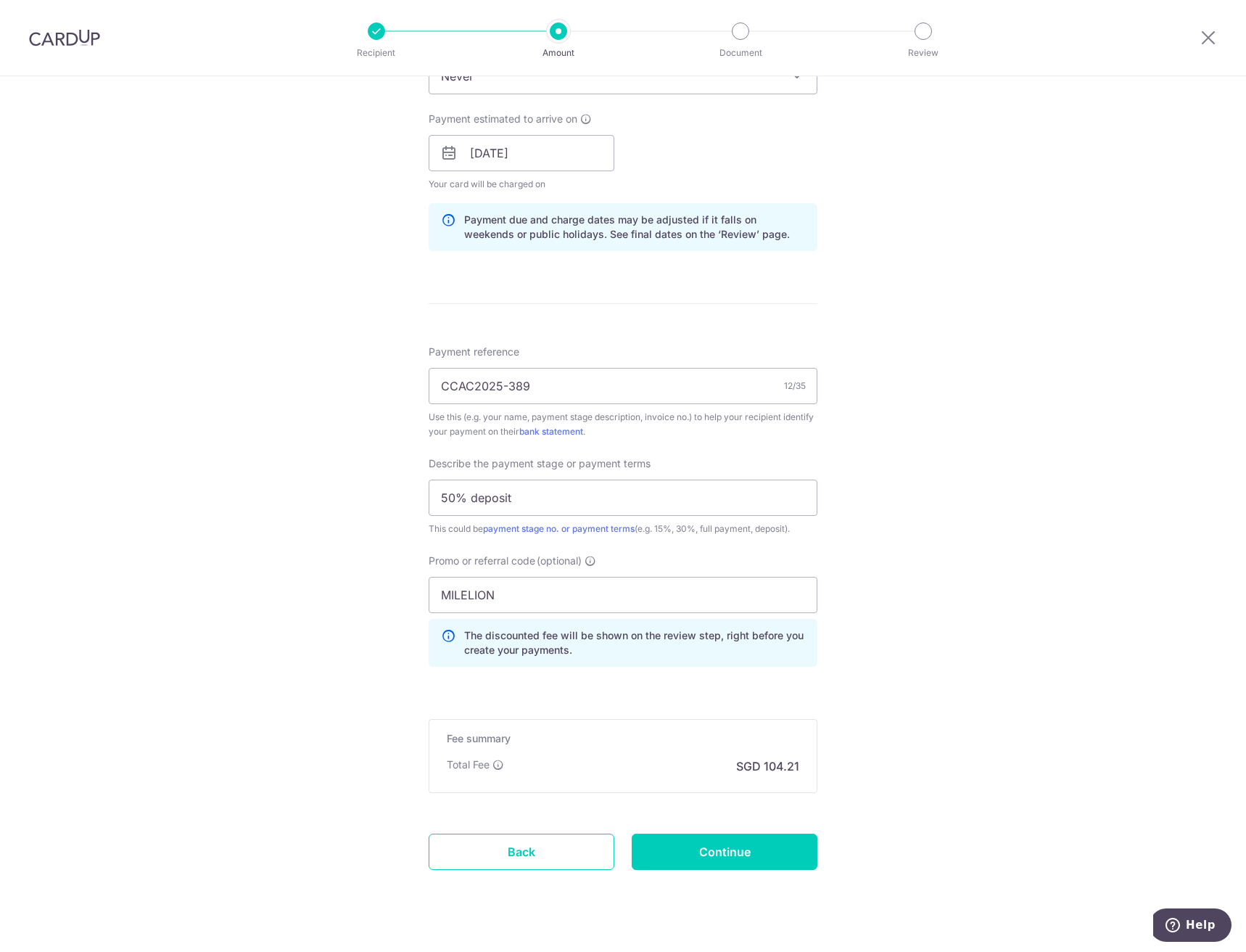
scroll to position [1042, 0]
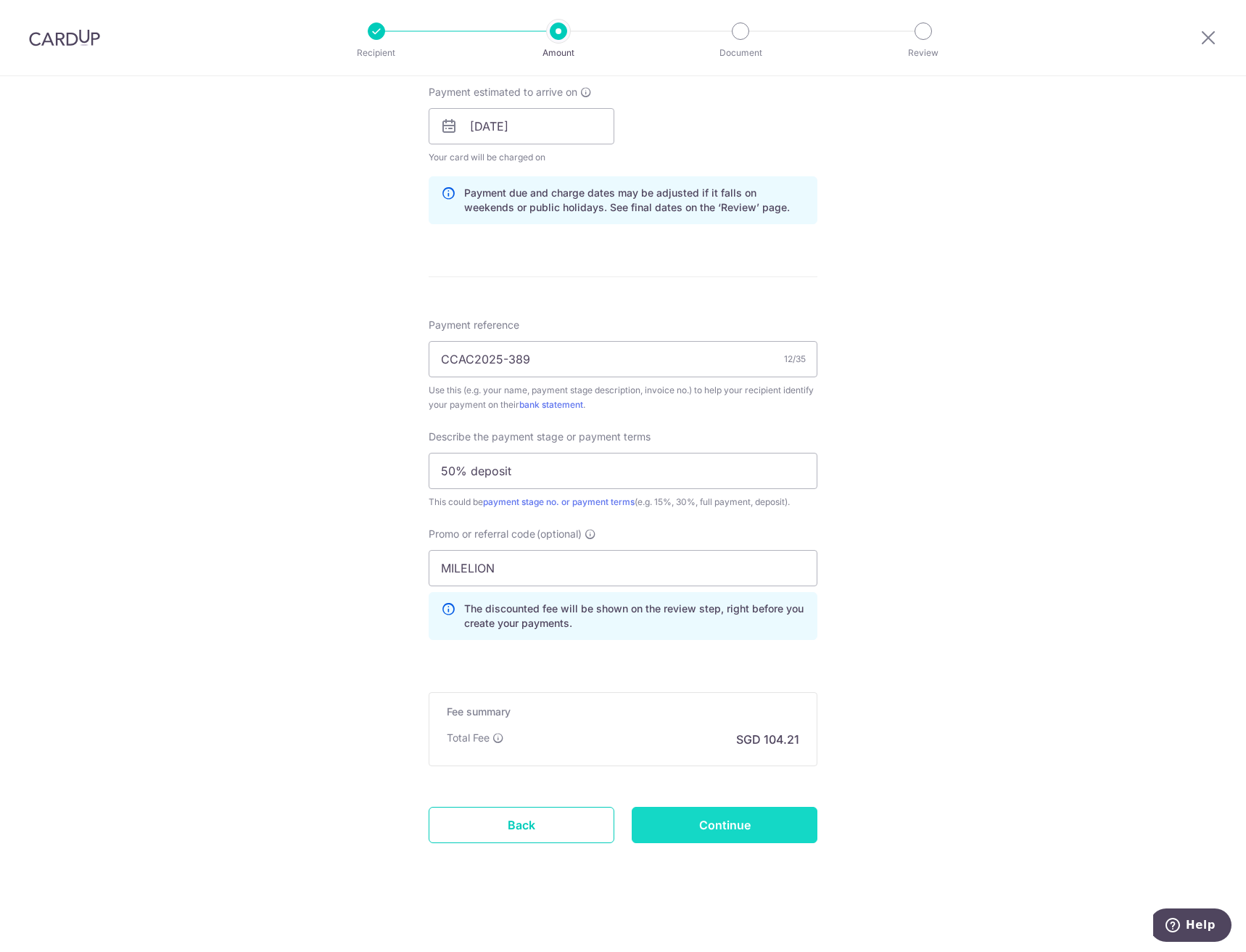
click at [740, 817] on input "Continue" at bounding box center [725, 824] width 186 height 36
type input "Create Schedule"
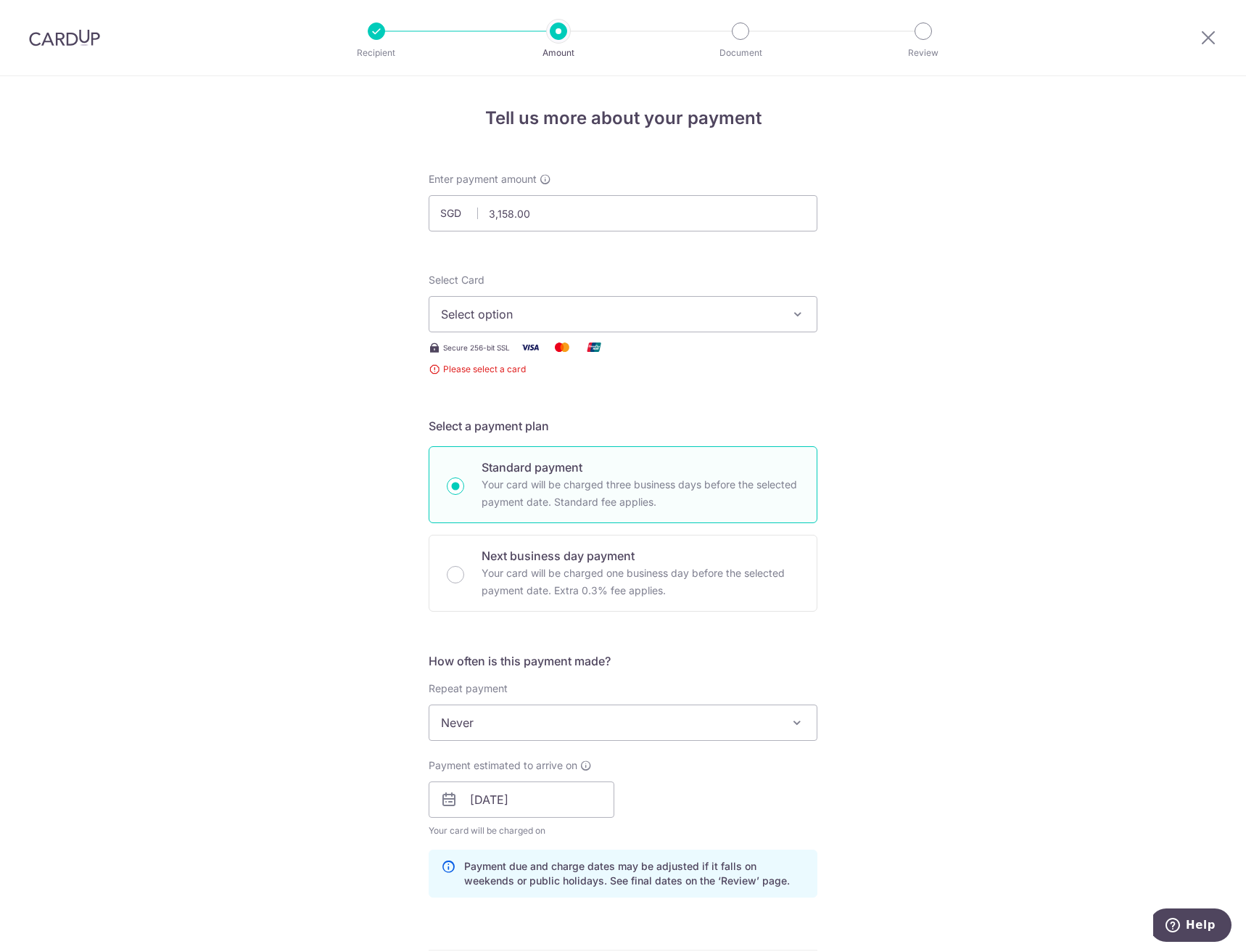
click at [603, 315] on span "Select option" at bounding box center [610, 314] width 338 height 17
click at [606, 361] on span "Add credit card" at bounding box center [636, 354] width 338 height 14
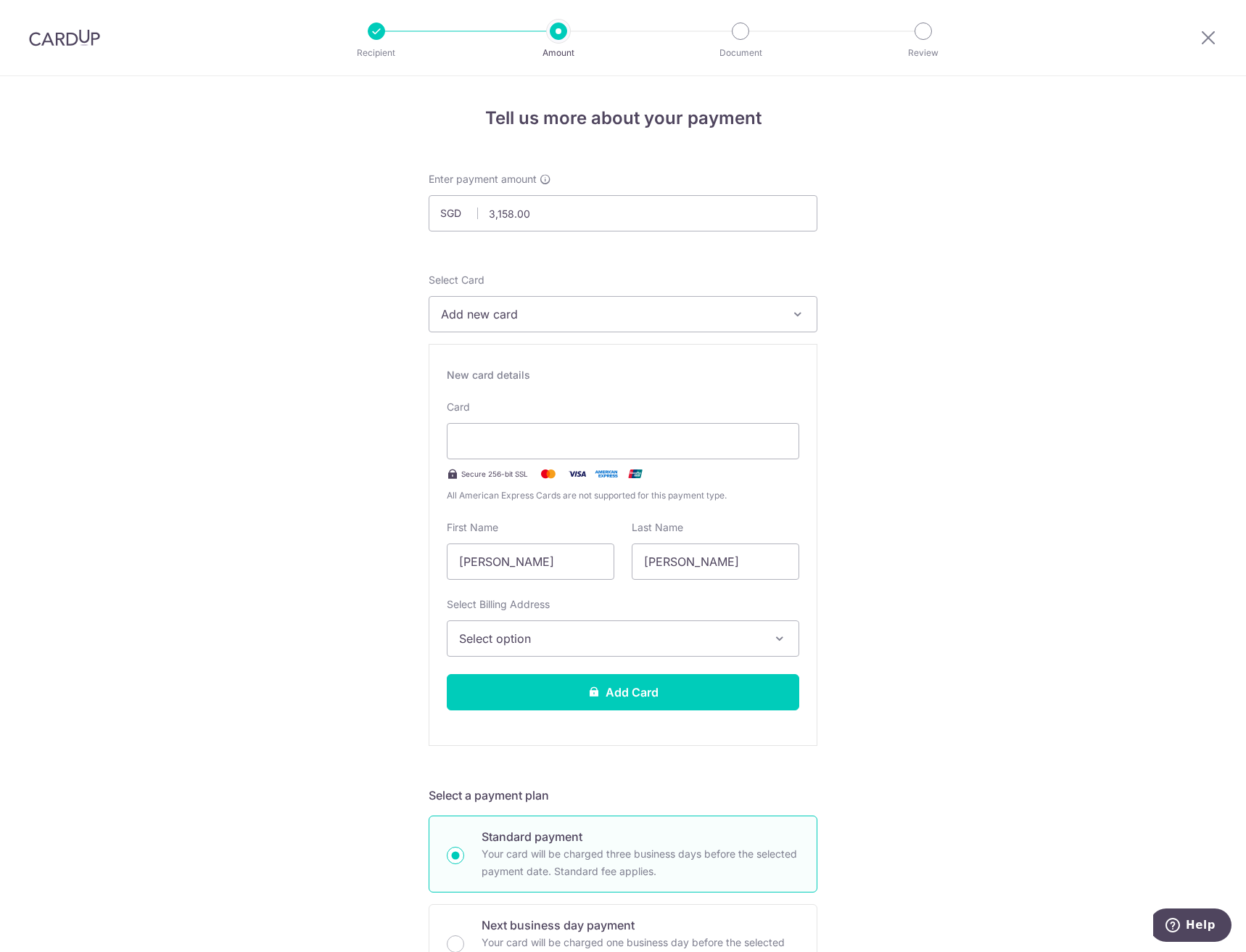
click at [515, 629] on span "Select option" at bounding box center [610, 637] width 302 height 17
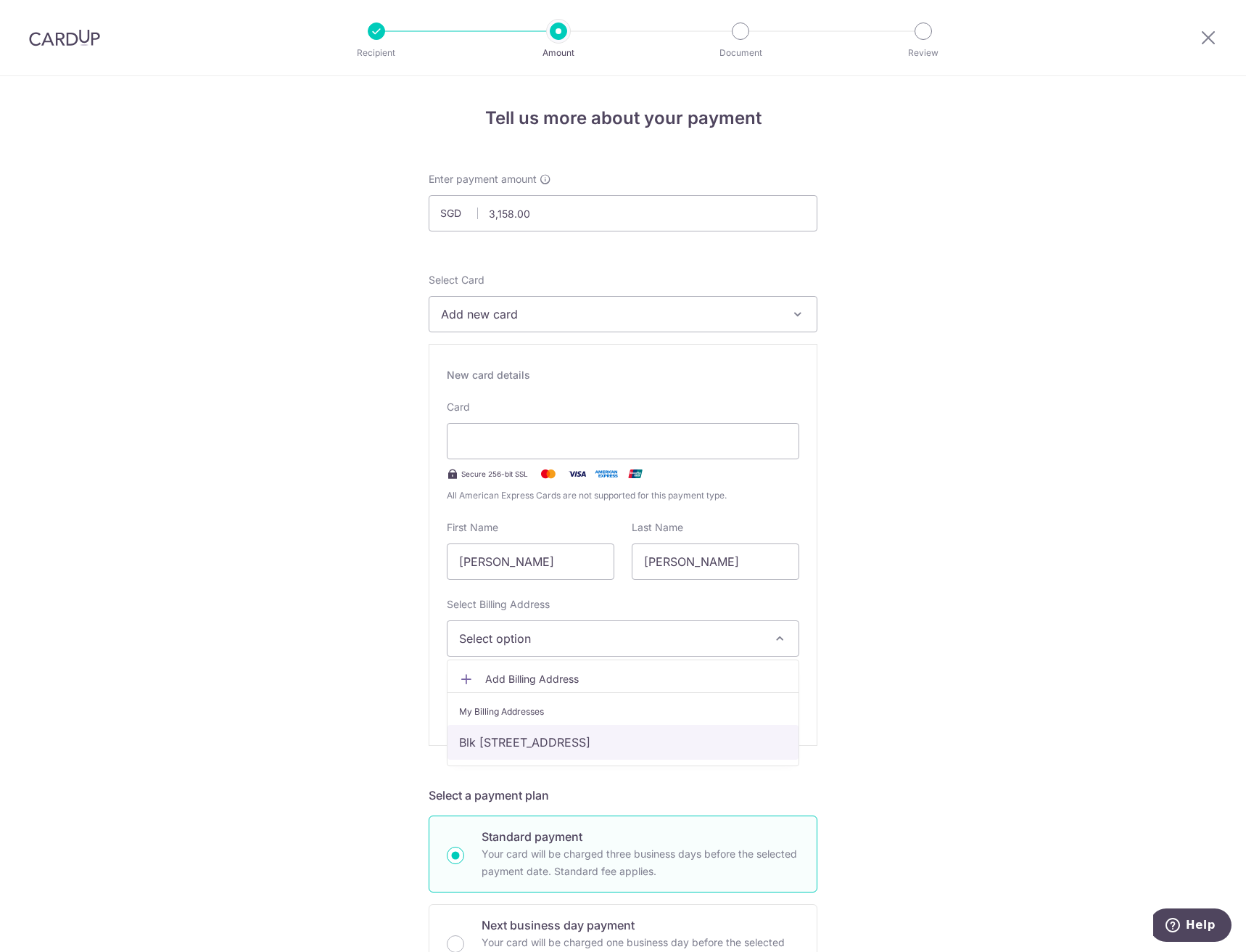
click at [531, 729] on link "Blk [STREET_ADDRESS]" at bounding box center [623, 742] width 352 height 35
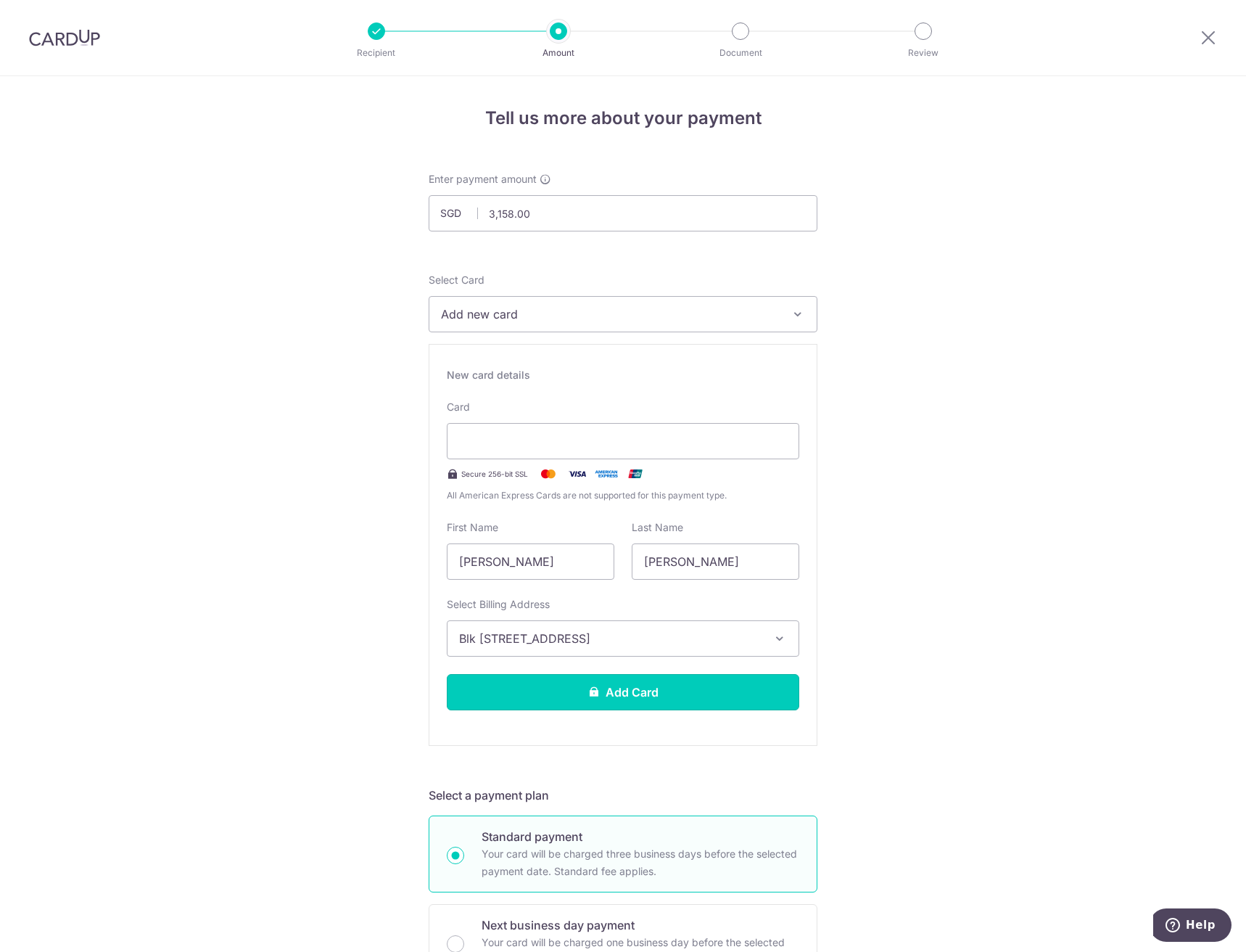
click at [564, 703] on button "Add Card" at bounding box center [623, 692] width 352 height 36
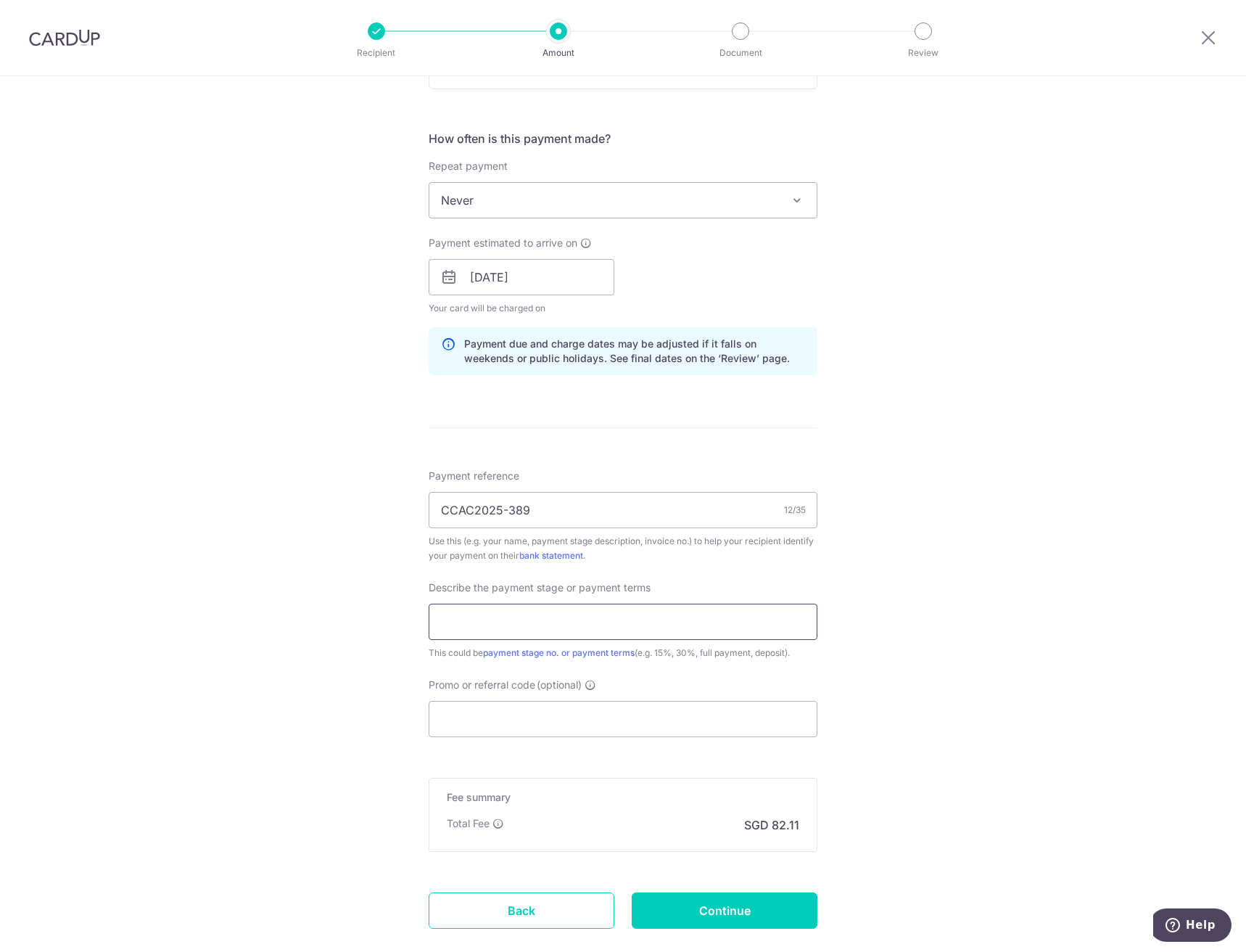
scroll to position [593, 0]
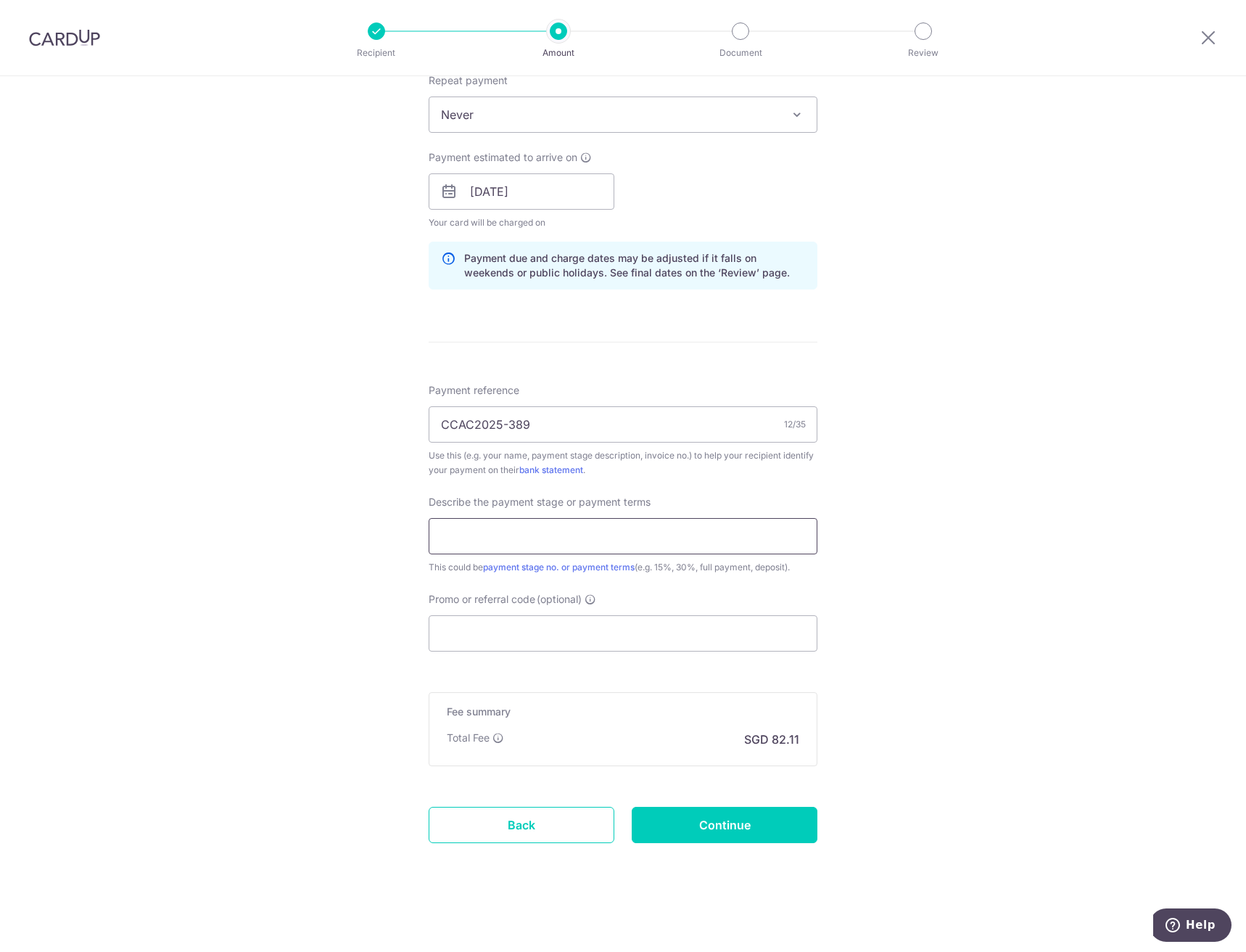
click at [599, 529] on input "text" at bounding box center [623, 536] width 388 height 36
type input "50% deposit"
click at [533, 634] on input "Promo or referral code (optional)" at bounding box center [623, 633] width 388 height 36
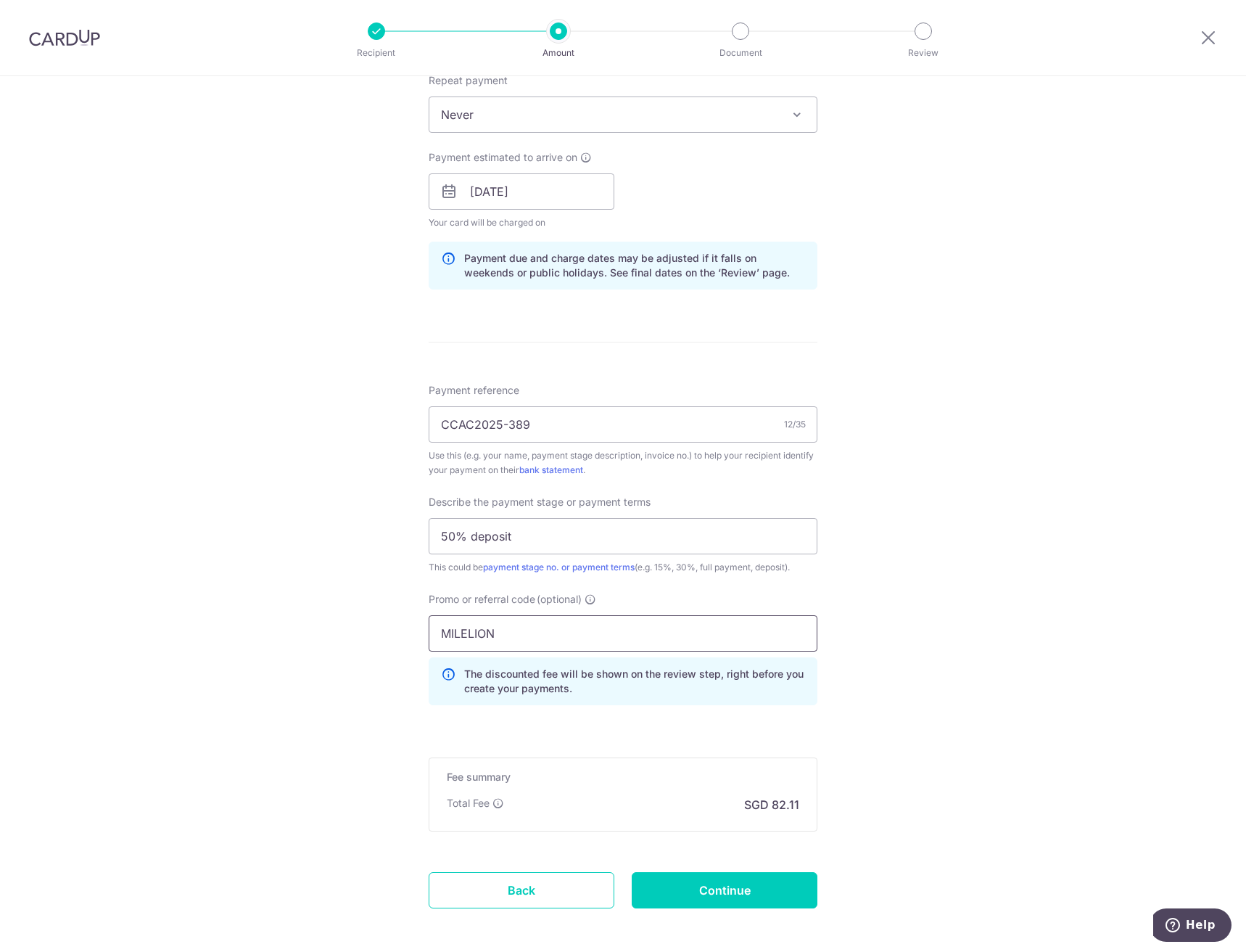
type input "MILELION"
click at [349, 725] on div "Tell us more about your payment Enter payment amount SGD 3,158.00 3158.00 Card …" at bounding box center [623, 250] width 1246 height 1535
click at [787, 805] on p "SGD 82.11" at bounding box center [771, 804] width 55 height 17
copy p "82.11"
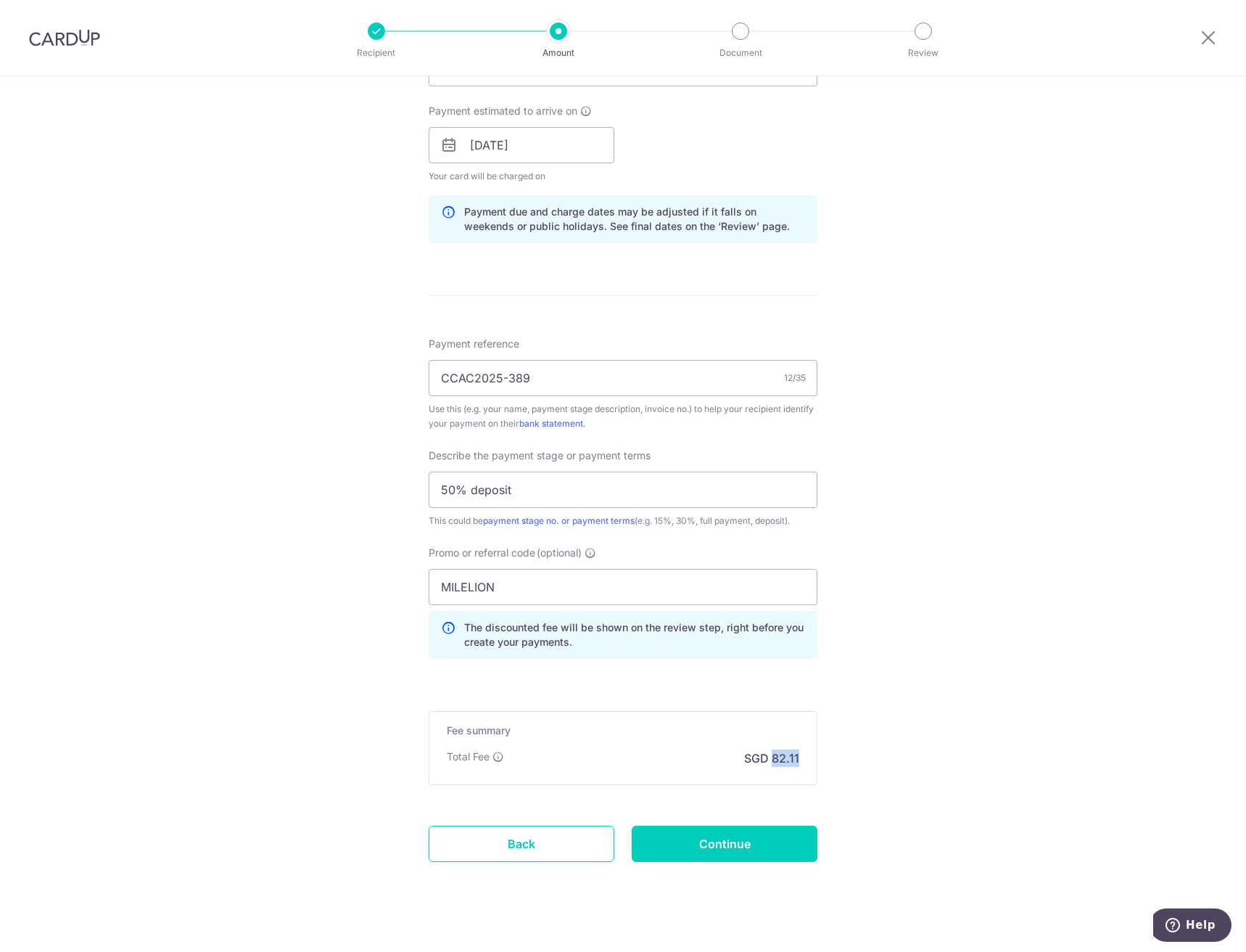
scroll to position [659, 0]
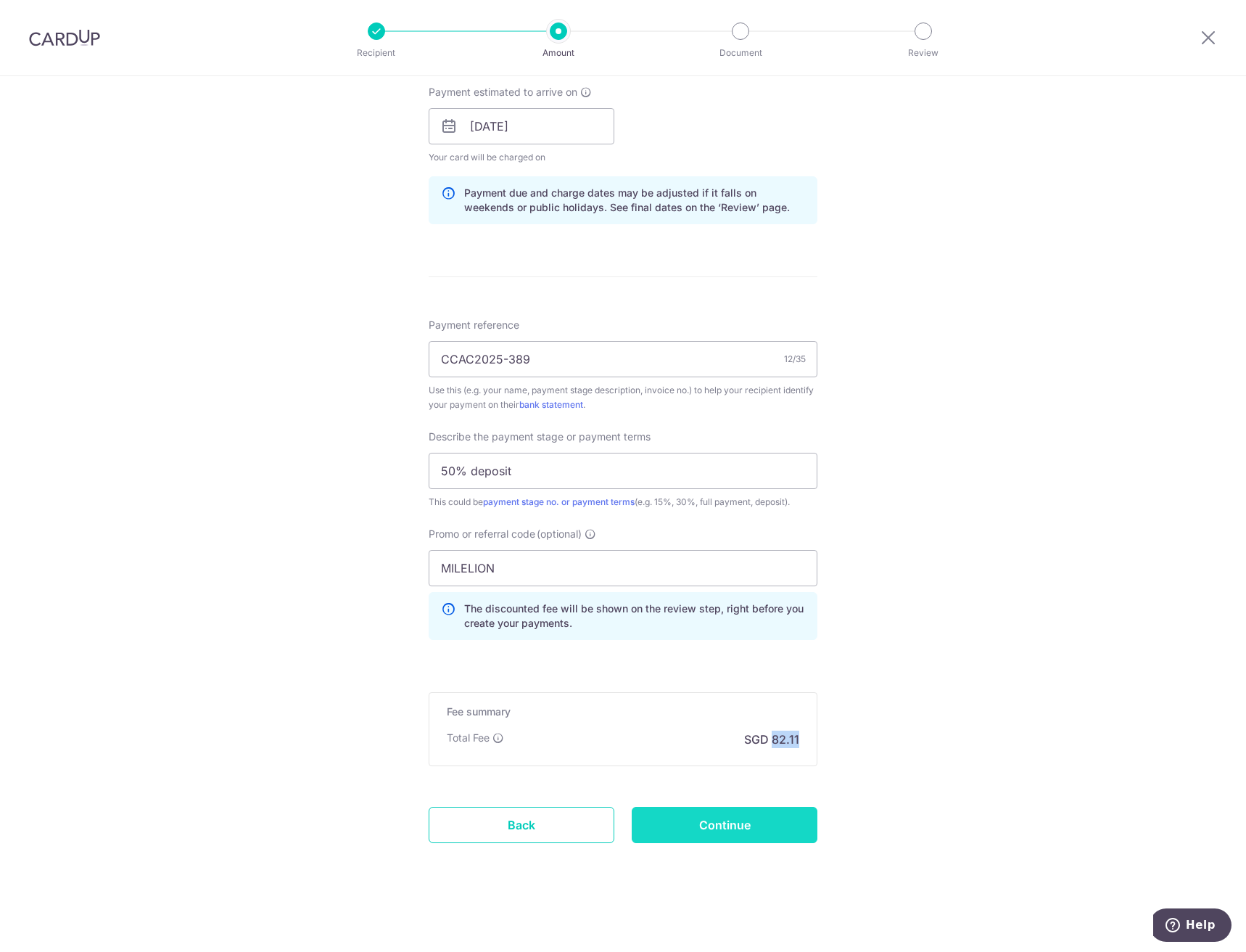
click at [767, 832] on input "Continue" at bounding box center [725, 824] width 186 height 36
type input "Create Schedule"
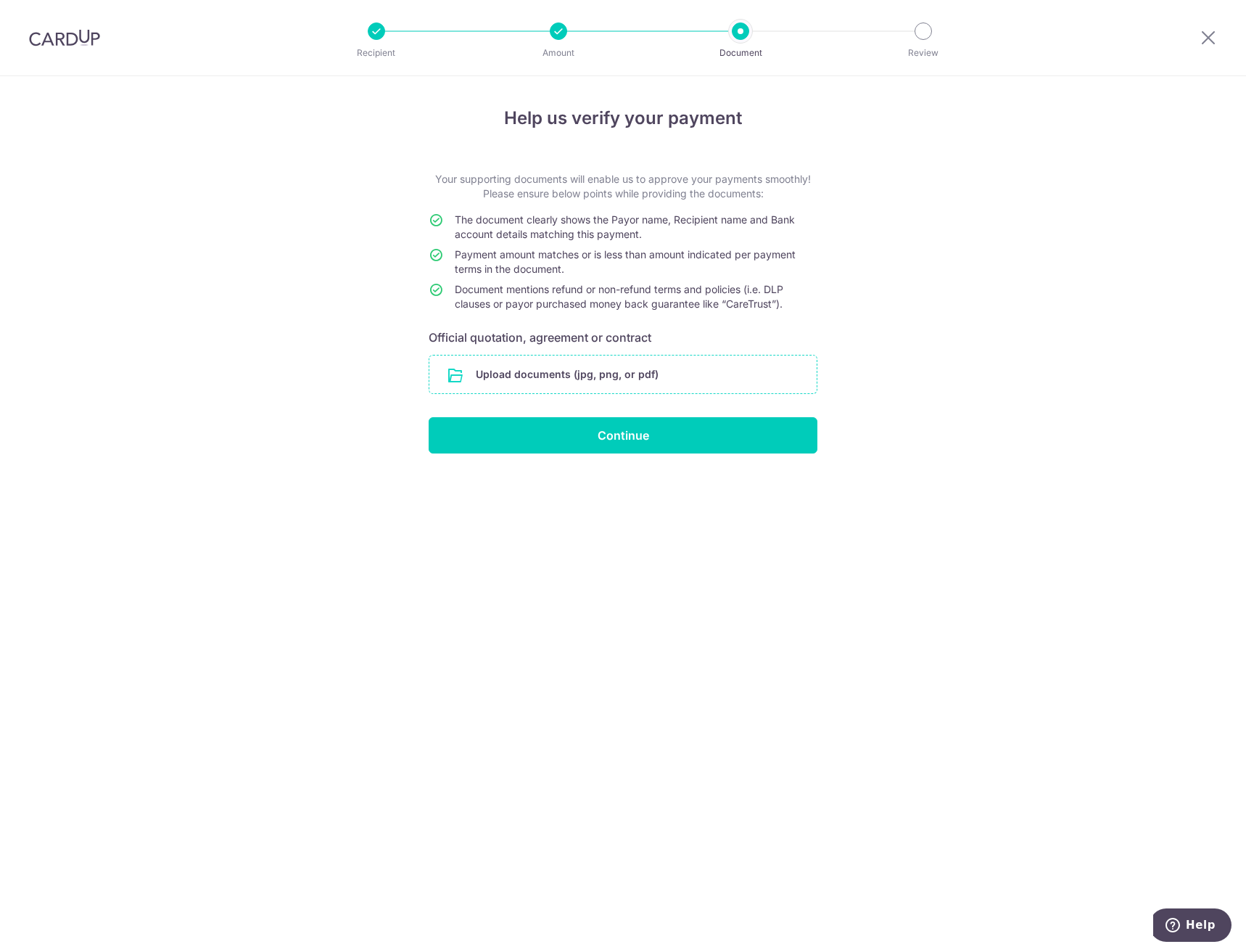
click at [599, 370] on input "file" at bounding box center [623, 374] width 387 height 38
click at [635, 382] on input "file" at bounding box center [623, 374] width 387 height 38
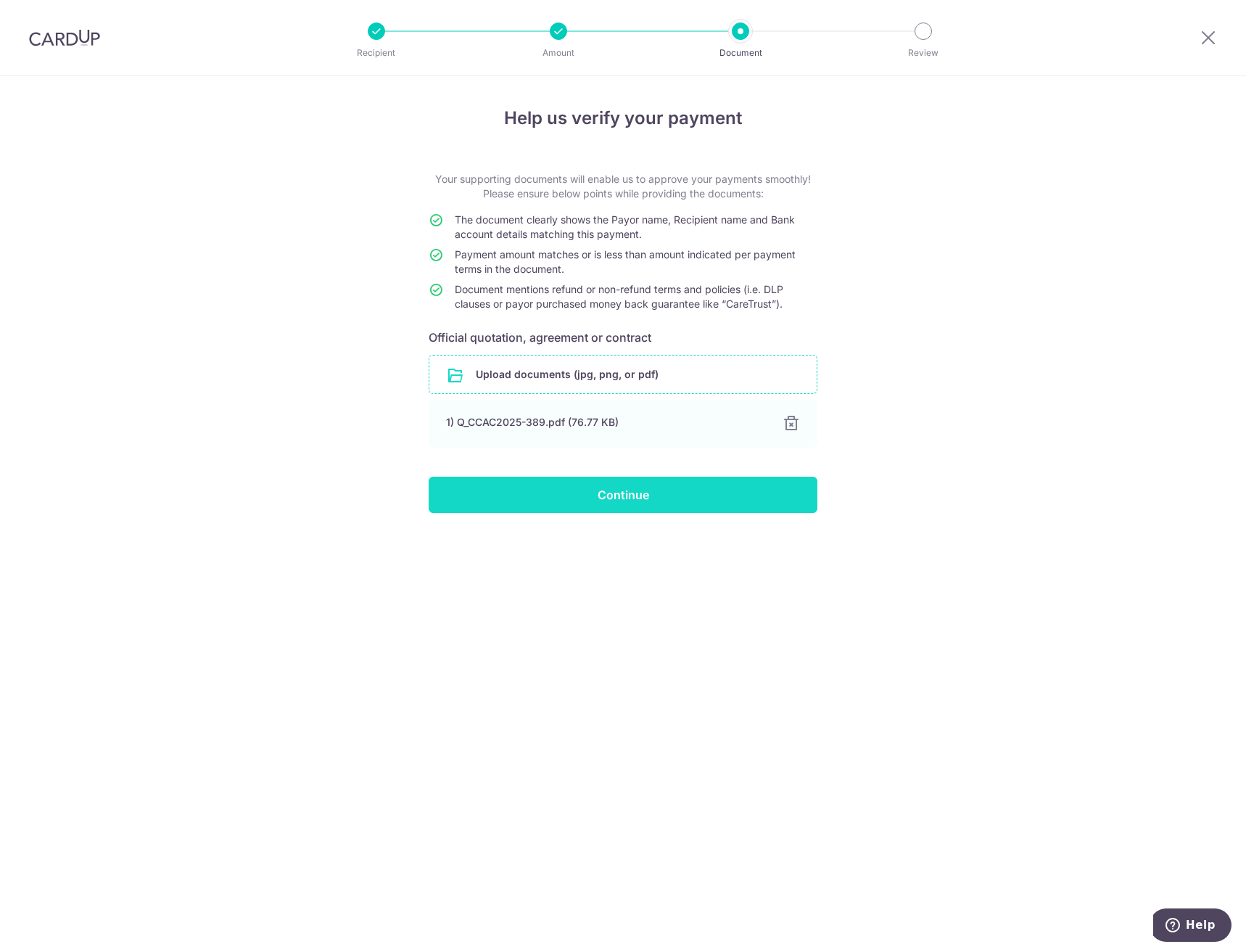
click at [592, 494] on input "Continue" at bounding box center [623, 494] width 388 height 36
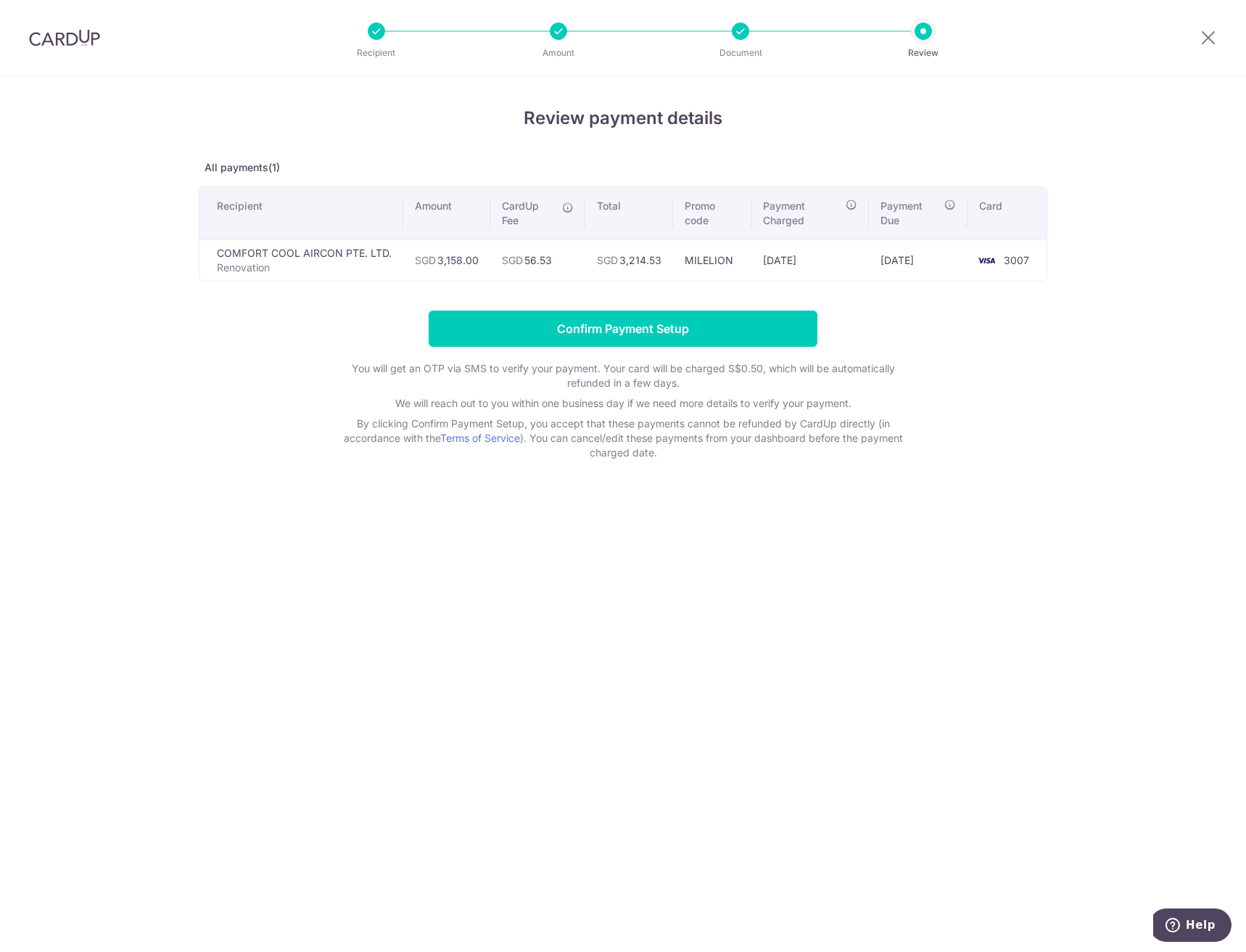
click at [539, 265] on td "SGD 56.53" at bounding box center [538, 260] width 95 height 41
copy td "56.53"
click at [1025, 299] on div "Review payment details All payments(1) Recipient Amount CardUp Fee Total Promo …" at bounding box center [623, 282] width 849 height 355
click at [664, 334] on input "Confirm Payment Setup" at bounding box center [623, 328] width 388 height 36
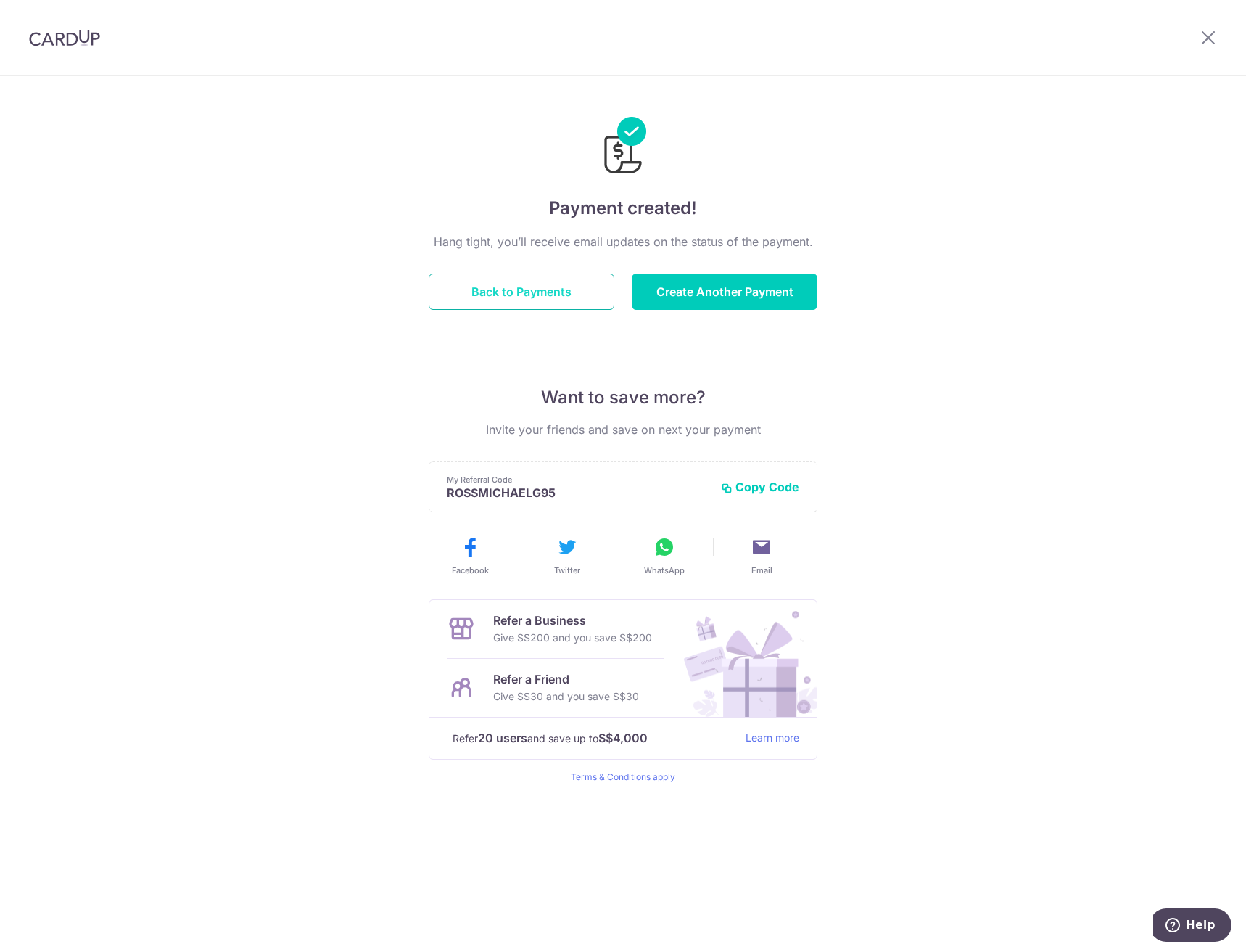
click at [530, 286] on button "Back to Payments" at bounding box center [521, 291] width 186 height 36
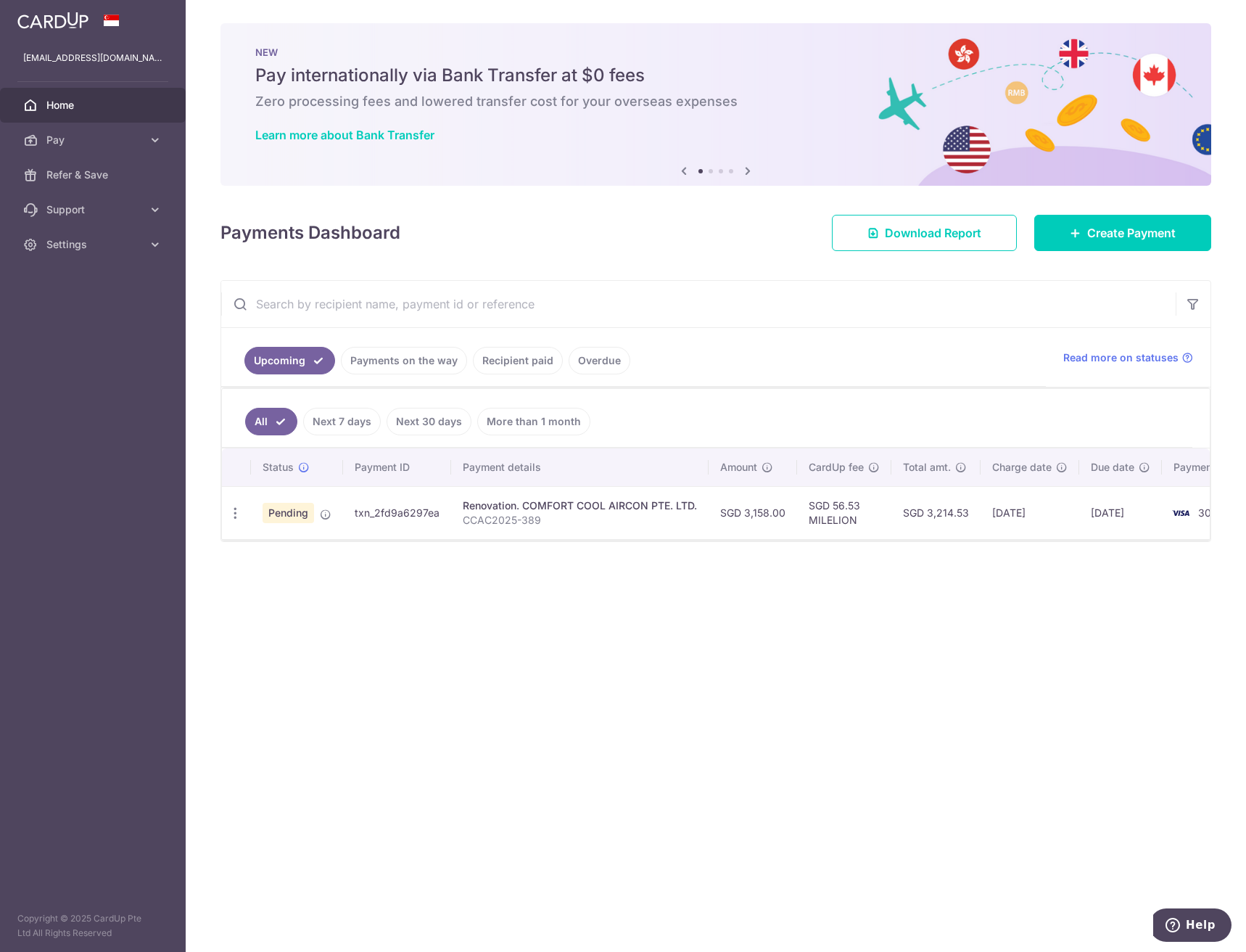
click at [631, 680] on div "× Pause Schedule Pause all future payments in this series Pause just this one p…" at bounding box center [716, 476] width 1061 height 952
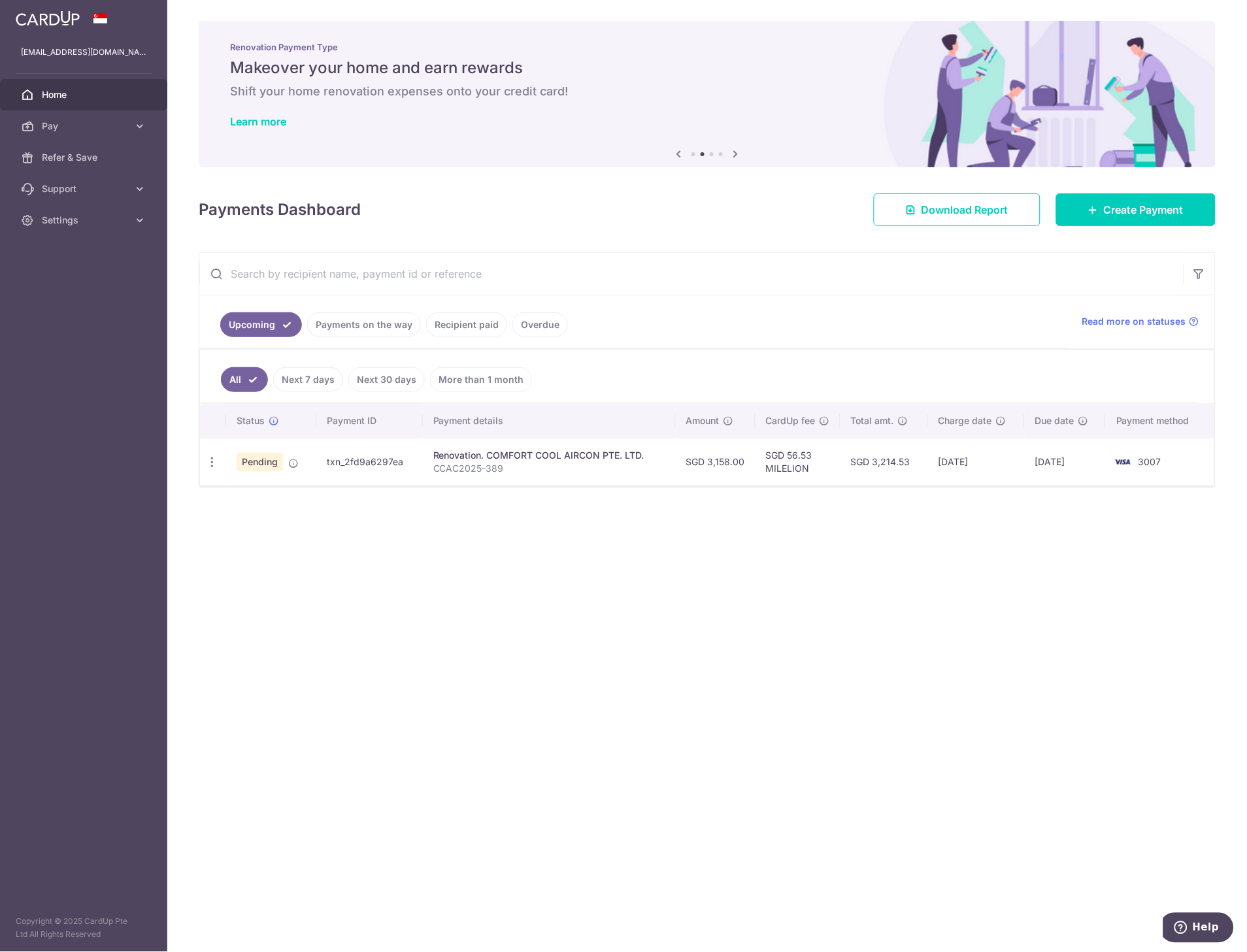
click at [898, 461] on td "SGD 3,214.53" at bounding box center [884, 461] width 87 height 48
copy td "3,214.53"
click at [698, 544] on div "× Pause Schedule Pause all future payments in this series Pause just this one p…" at bounding box center [707, 476] width 1079 height 952
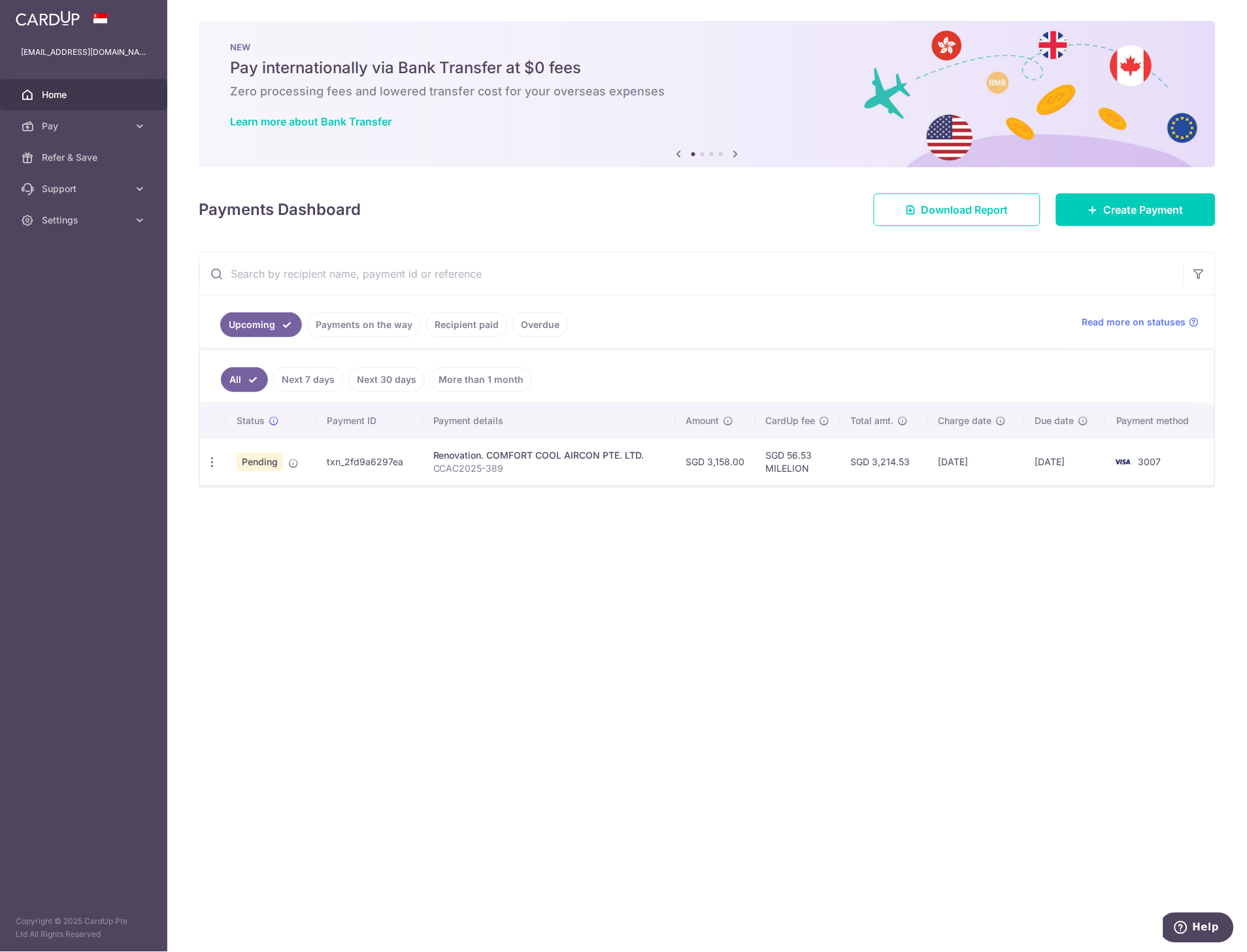
click at [671, 632] on div "× Pause Schedule Pause all future payments in this series Pause just this one p…" at bounding box center [707, 476] width 1079 height 952
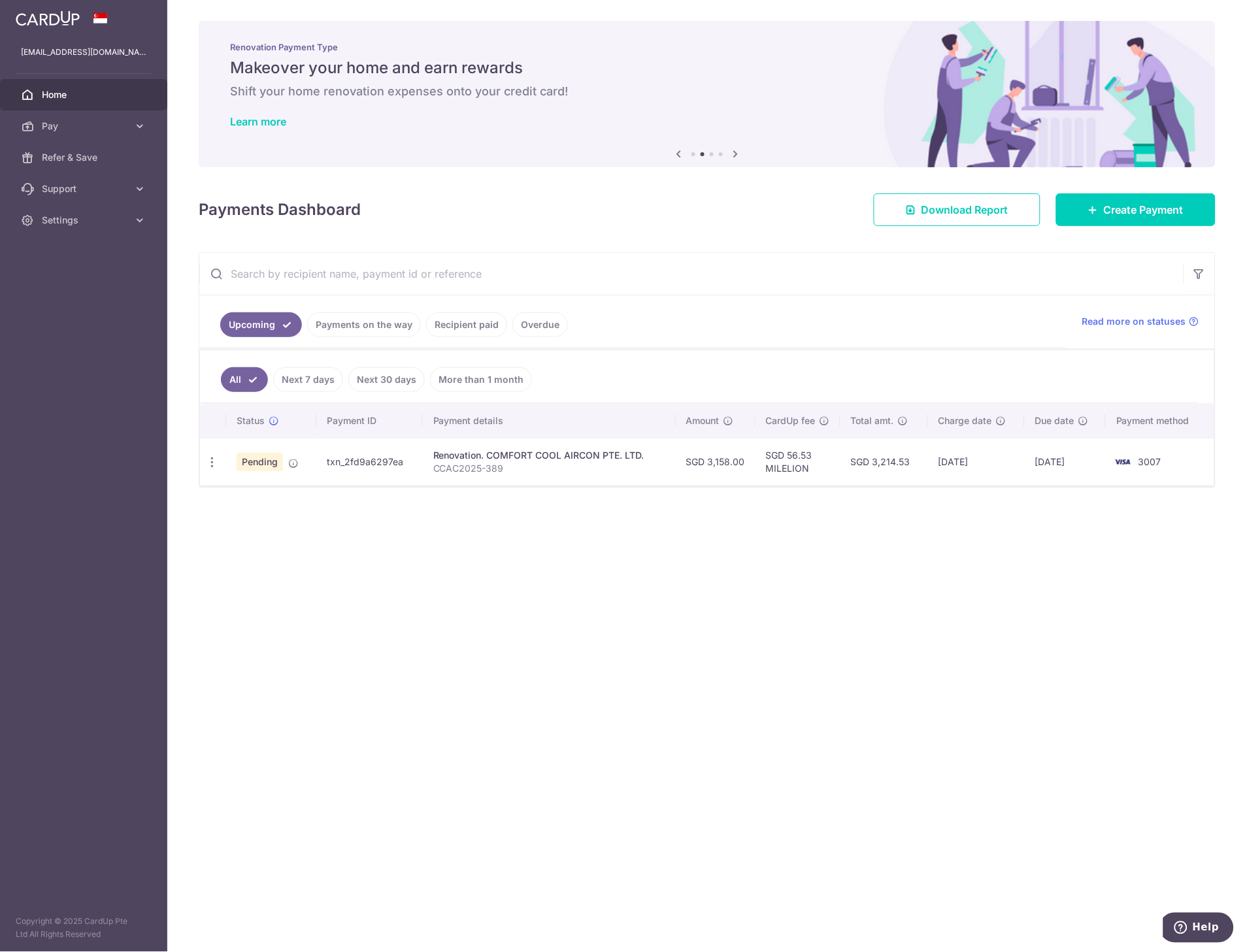
click at [381, 567] on div "× Pause Schedule Pause all future payments in this series Pause just this one p…" at bounding box center [707, 476] width 1079 height 952
click at [563, 651] on div "× Pause Schedule Pause all future payments in this series Pause just this one p…" at bounding box center [707, 476] width 1079 height 952
